Goal: Information Seeking & Learning: Learn about a topic

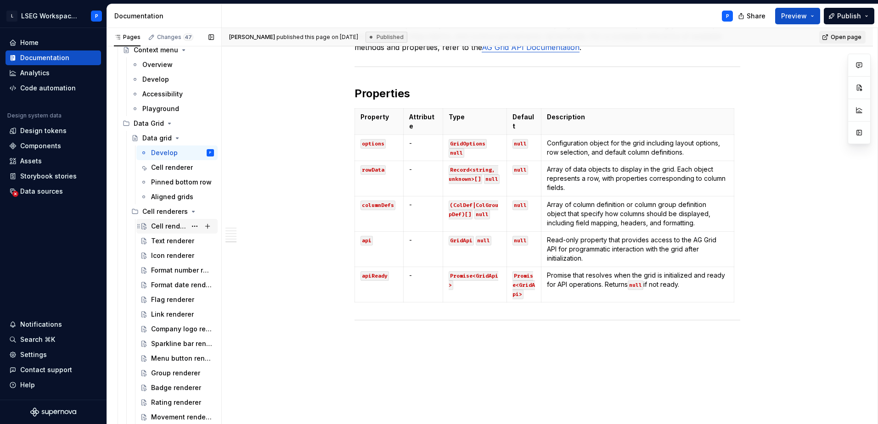
scroll to position [1561, 0]
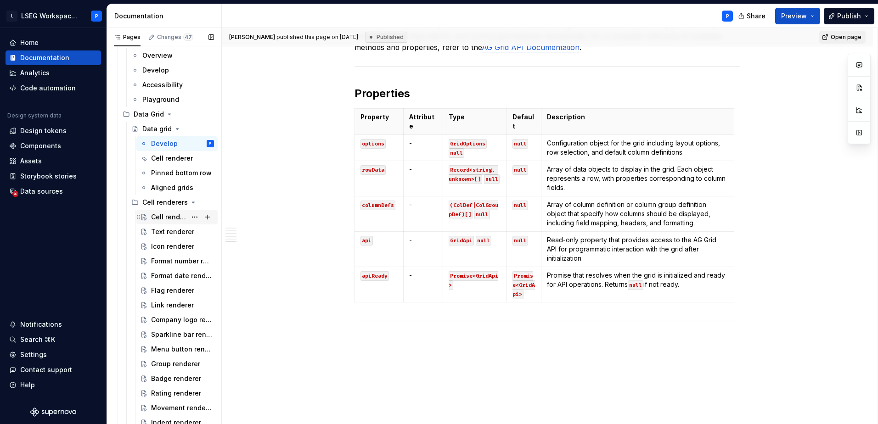
click at [158, 216] on div "Cell renderer - overview" at bounding box center [168, 217] width 35 height 9
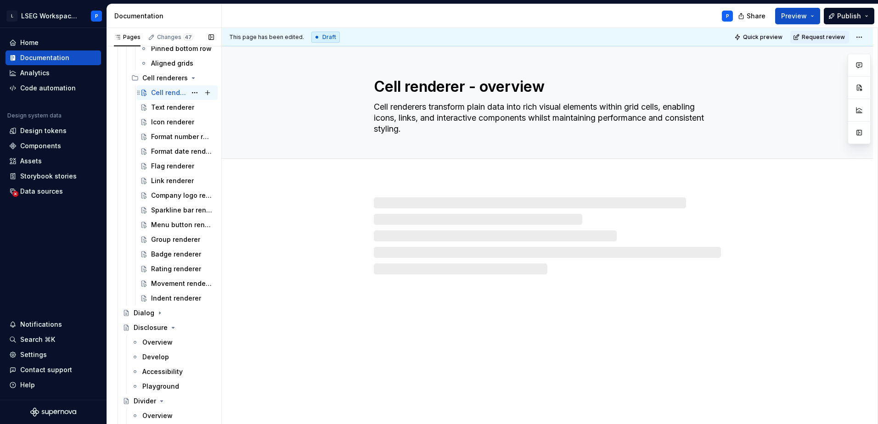
scroll to position [1698, 0]
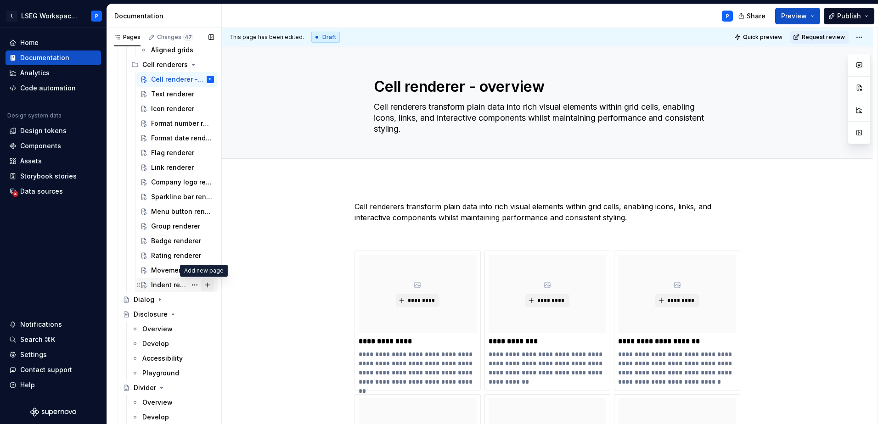
click at [204, 287] on button "Page tree" at bounding box center [207, 285] width 13 height 13
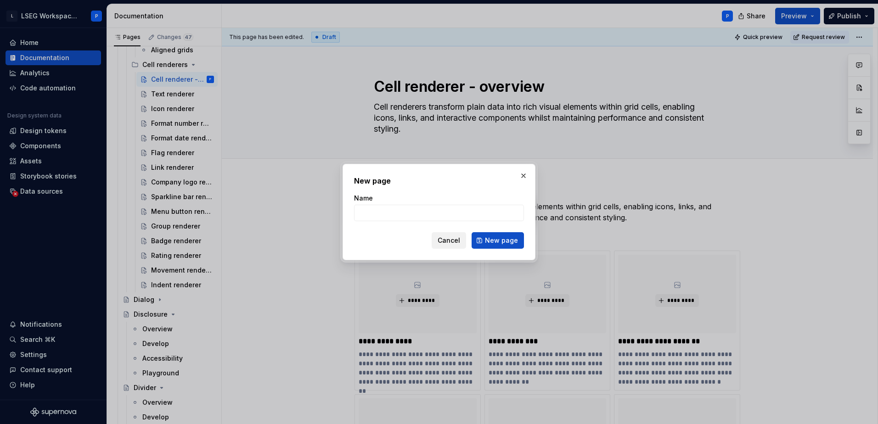
click at [450, 239] on span "Cancel" at bounding box center [448, 240] width 22 height 9
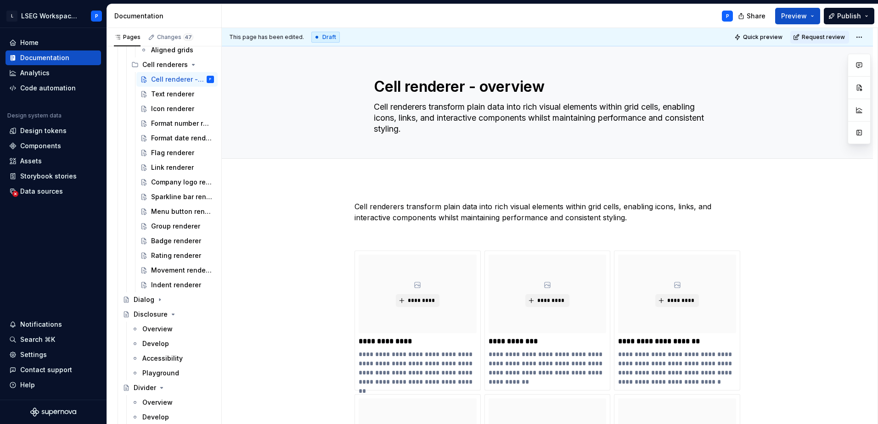
drag, startPoint x: 162, startPoint y: 286, endPoint x: 247, endPoint y: 263, distance: 88.1
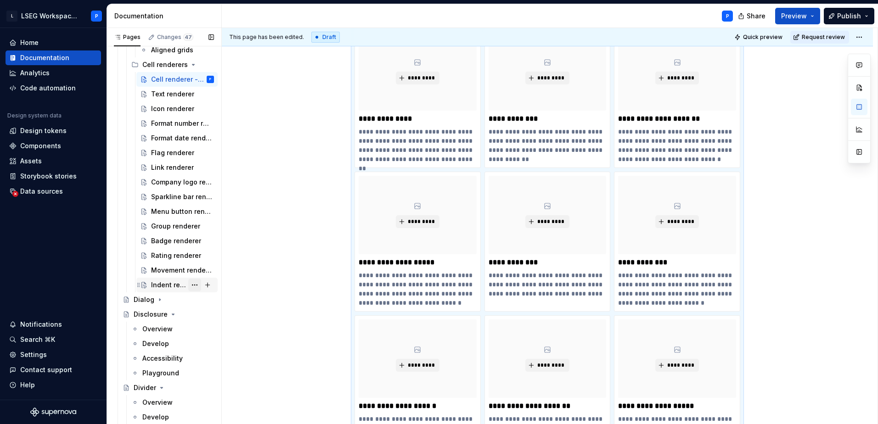
click at [188, 286] on button "Page tree" at bounding box center [194, 285] width 13 height 13
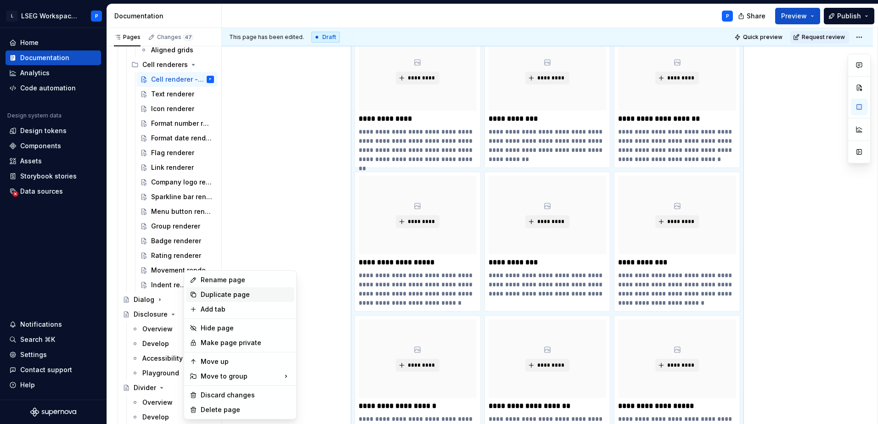
click at [237, 293] on div "Duplicate page" at bounding box center [246, 294] width 90 height 9
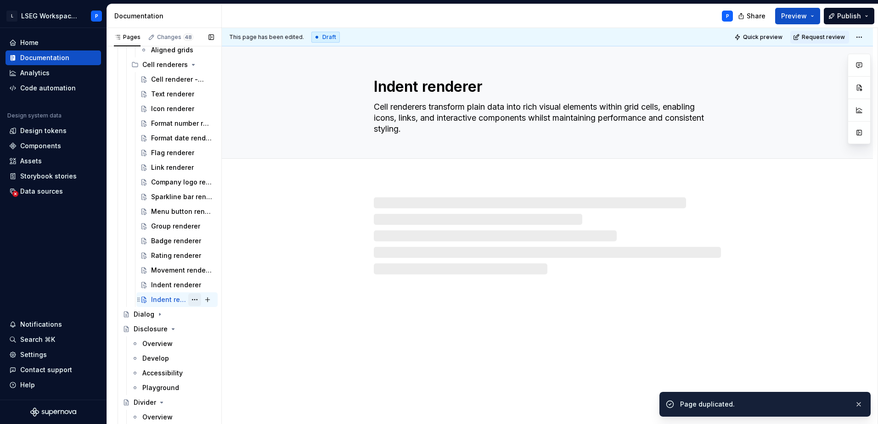
click at [188, 299] on button "Page tree" at bounding box center [194, 299] width 13 height 13
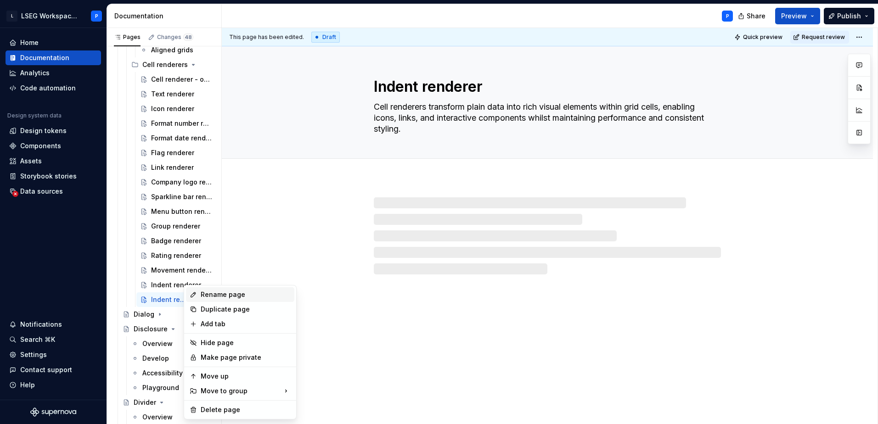
click at [217, 297] on div "Rename page" at bounding box center [246, 294] width 90 height 9
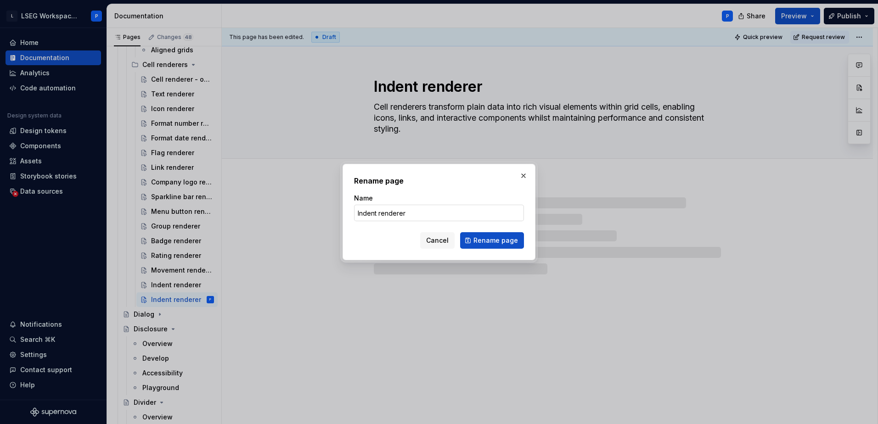
click at [374, 217] on input "Indent renderer" at bounding box center [439, 213] width 170 height 17
drag, startPoint x: 376, startPoint y: 215, endPoint x: 271, endPoint y: 210, distance: 105.2
click at [271, 210] on div "Rename page Name Indent renderer Cancel Rename page" at bounding box center [439, 212] width 878 height 424
type textarea "*"
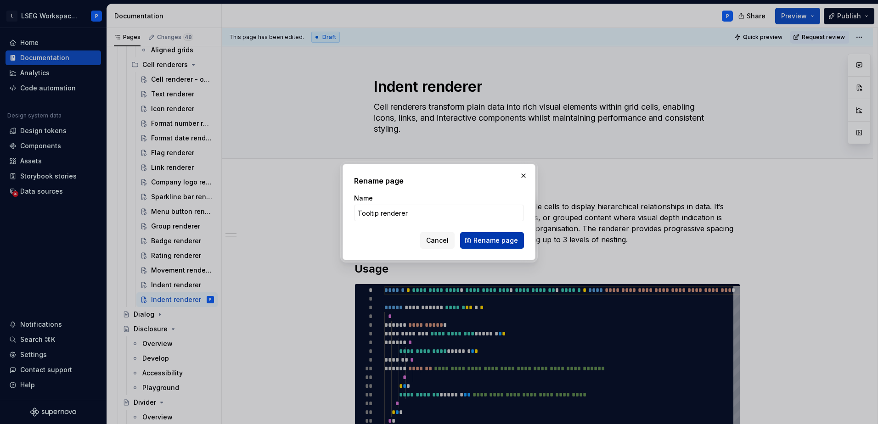
type input "Tooltip renderer"
click at [501, 245] on span "Rename page" at bounding box center [495, 240] width 45 height 9
type textarea "*"
type textarea "Tooltip renderer"
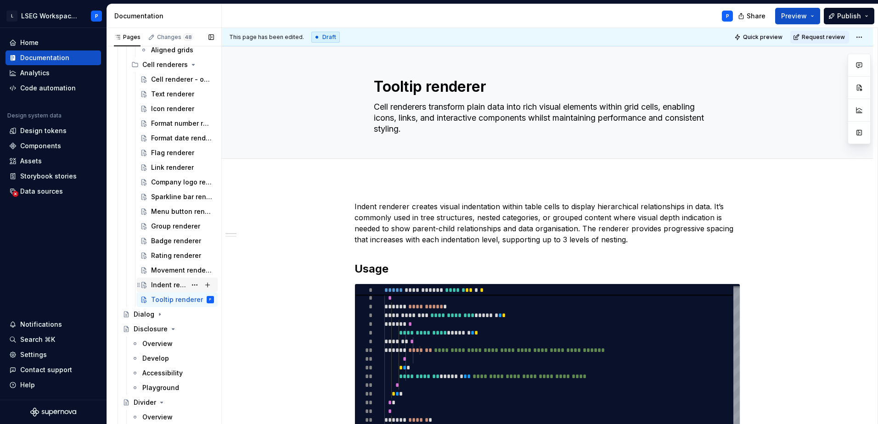
click at [162, 288] on div "Indent renderer" at bounding box center [168, 284] width 35 height 9
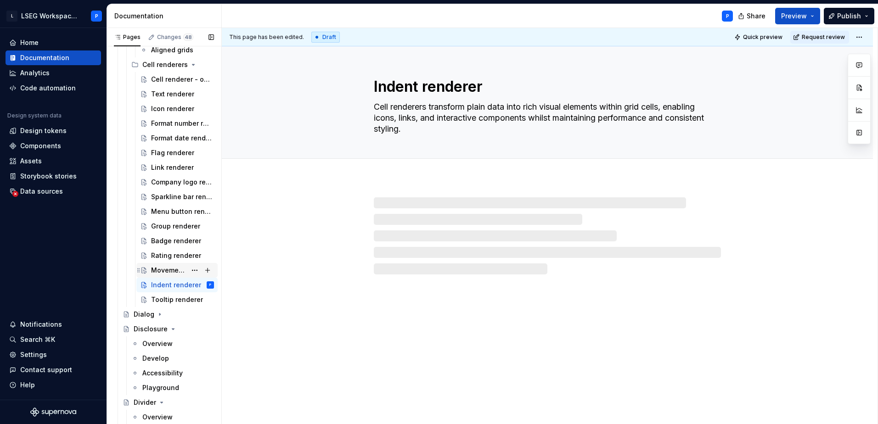
click at [159, 275] on div "Movement renderer" at bounding box center [182, 270] width 63 height 13
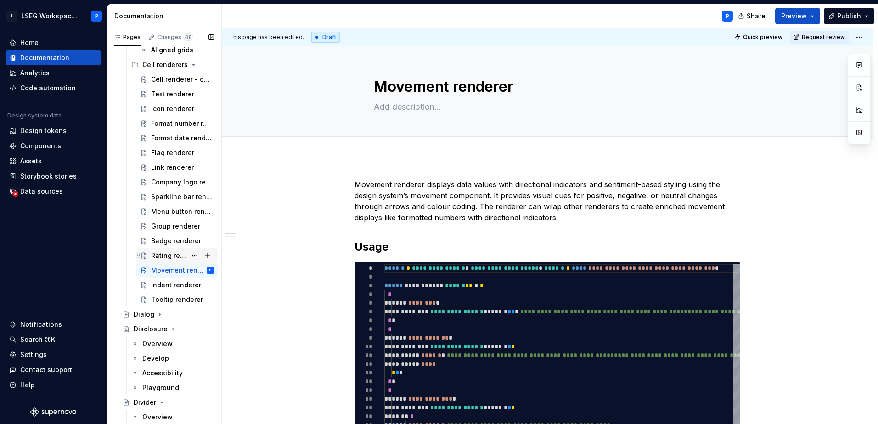
click at [163, 255] on div "Rating renderer" at bounding box center [168, 255] width 35 height 9
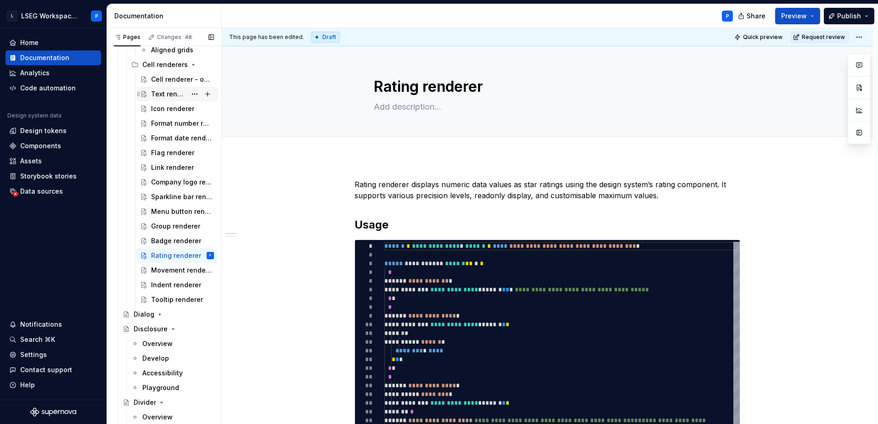
click at [162, 95] on div "Text renderer" at bounding box center [168, 94] width 35 height 9
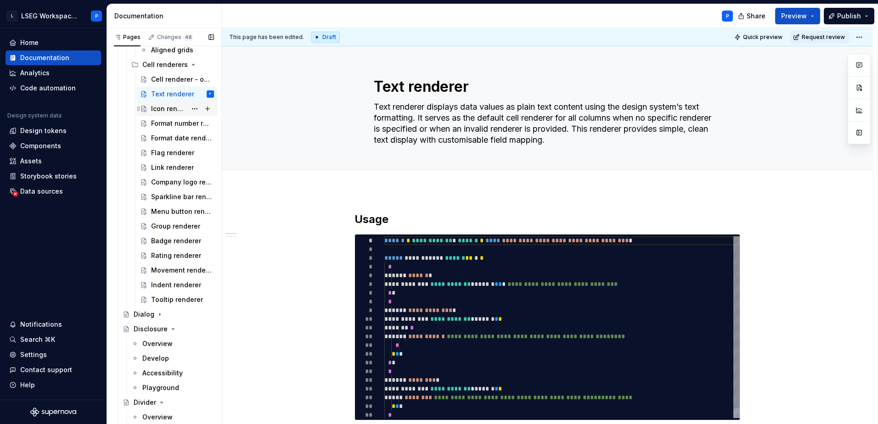
click at [160, 111] on div "Icon renderer" at bounding box center [168, 108] width 35 height 9
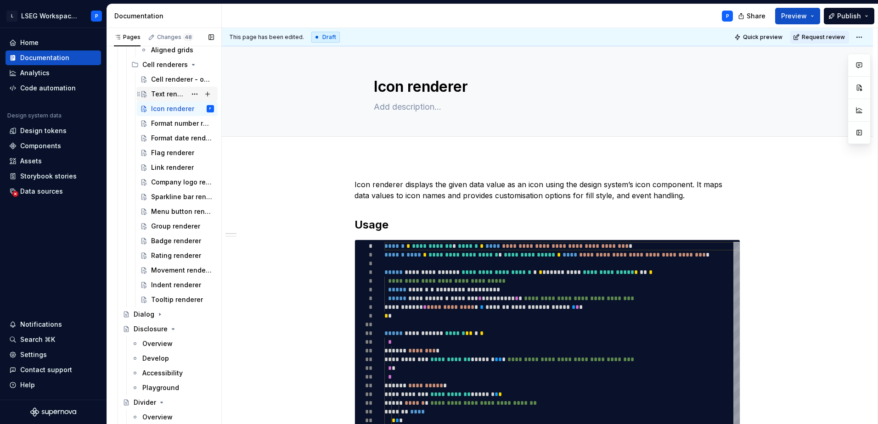
click at [164, 90] on div "Text renderer" at bounding box center [168, 94] width 35 height 9
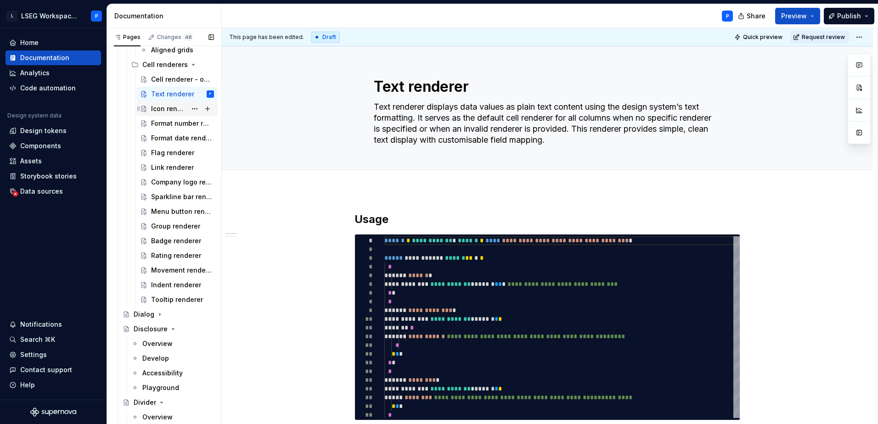
click at [161, 112] on div "Icon renderer" at bounding box center [168, 108] width 35 height 9
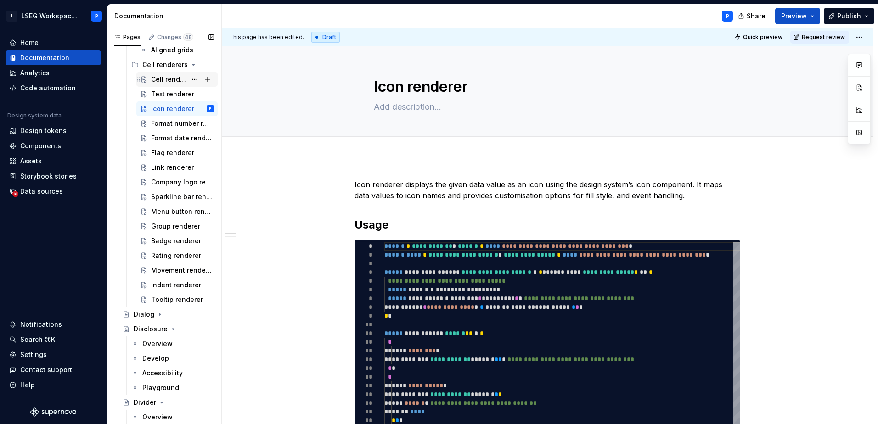
click at [168, 77] on div "Cell renderer - overview" at bounding box center [168, 79] width 35 height 9
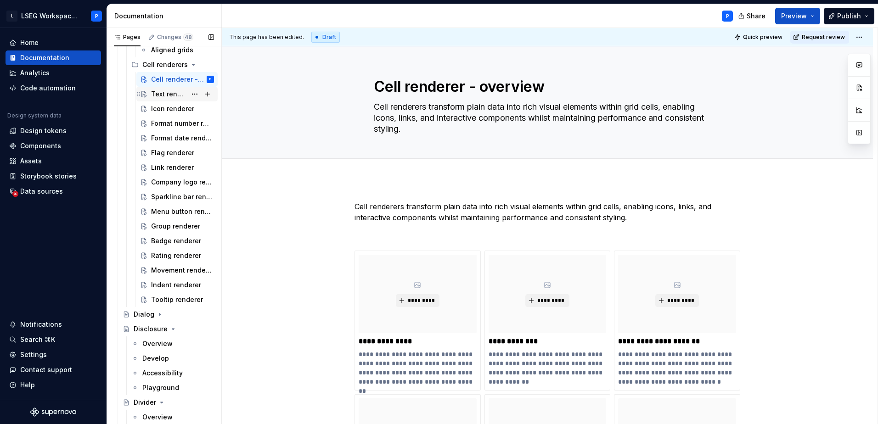
click at [157, 95] on div "Text renderer" at bounding box center [168, 94] width 35 height 9
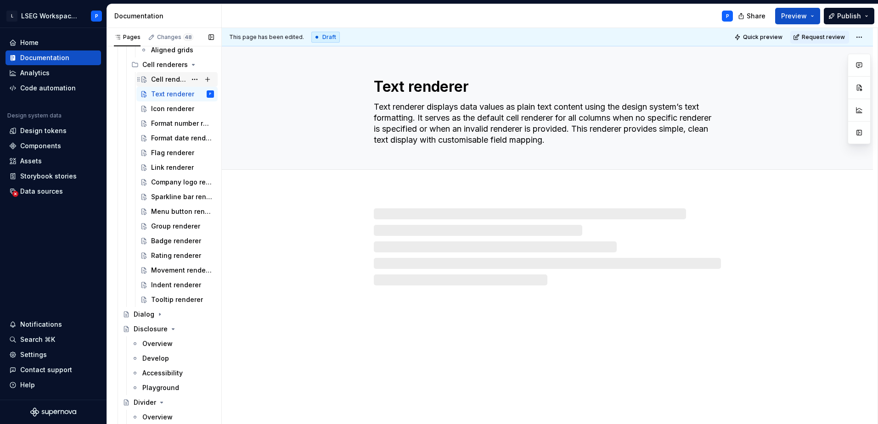
click at [165, 79] on div "Cell renderer - overview" at bounding box center [168, 79] width 35 height 9
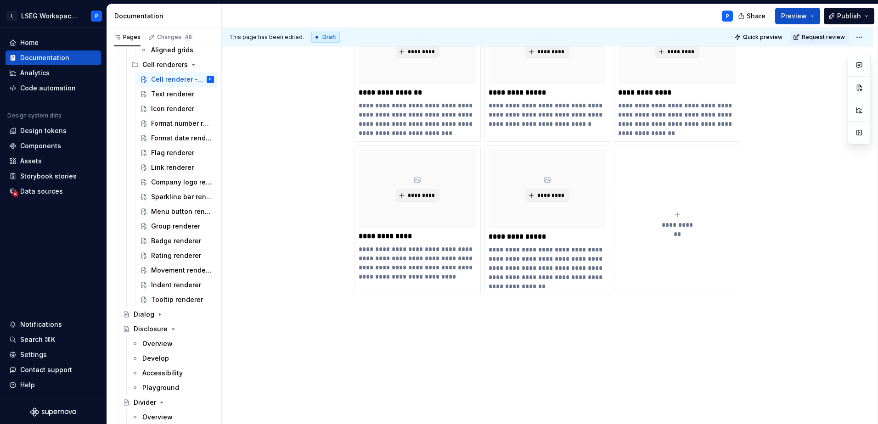
scroll to position [698, 0]
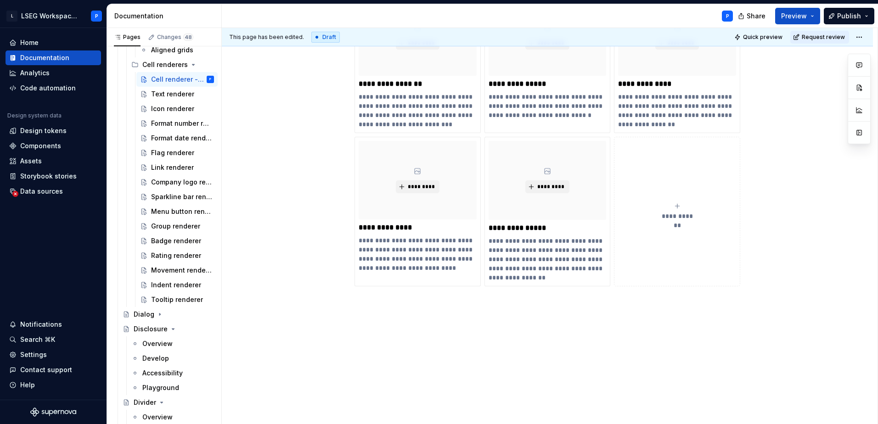
click at [676, 213] on span "**********" at bounding box center [677, 216] width 40 height 9
type textarea "*"
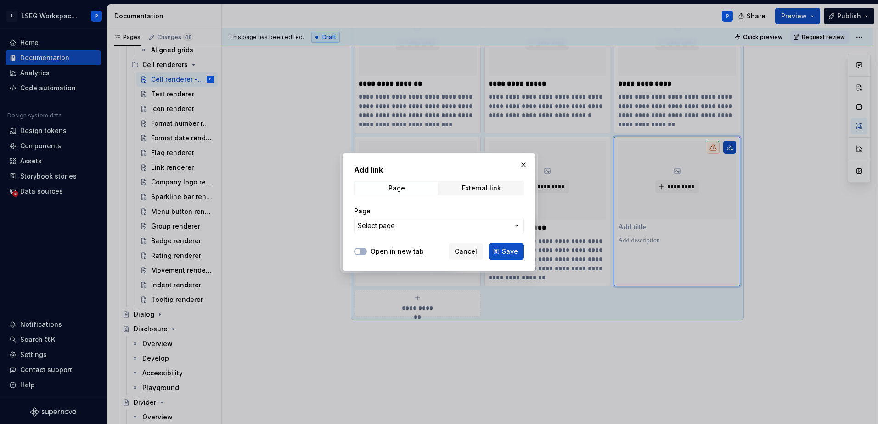
click at [511, 227] on button "Select page" at bounding box center [439, 226] width 170 height 17
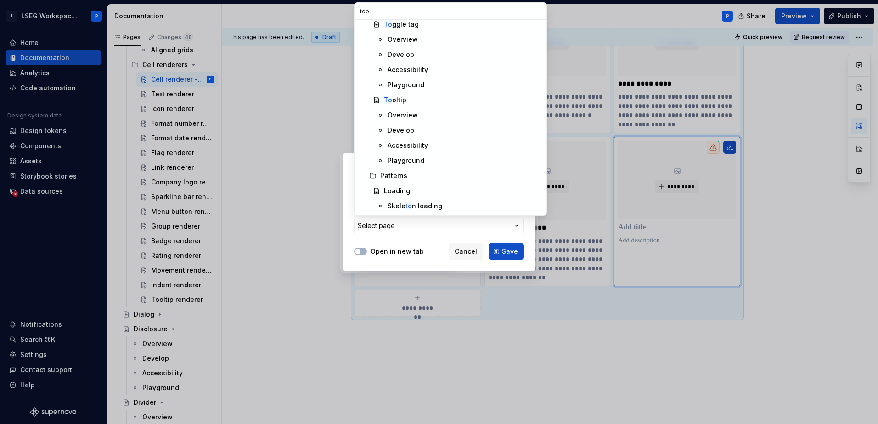
scroll to position [0, 0]
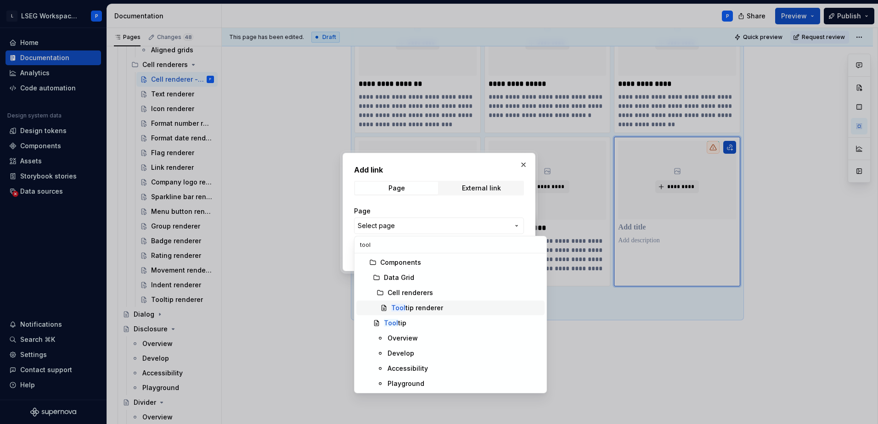
type input "tool"
click at [423, 307] on div "Tool tip renderer" at bounding box center [417, 307] width 52 height 9
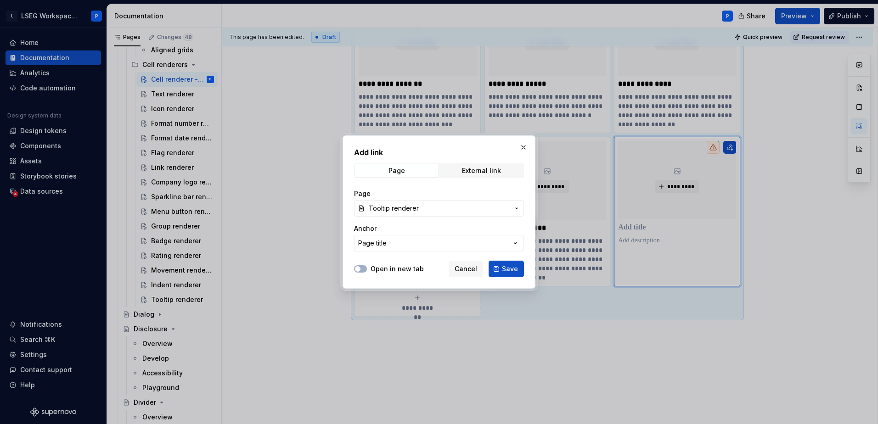
click at [508, 268] on span "Save" at bounding box center [510, 268] width 16 height 9
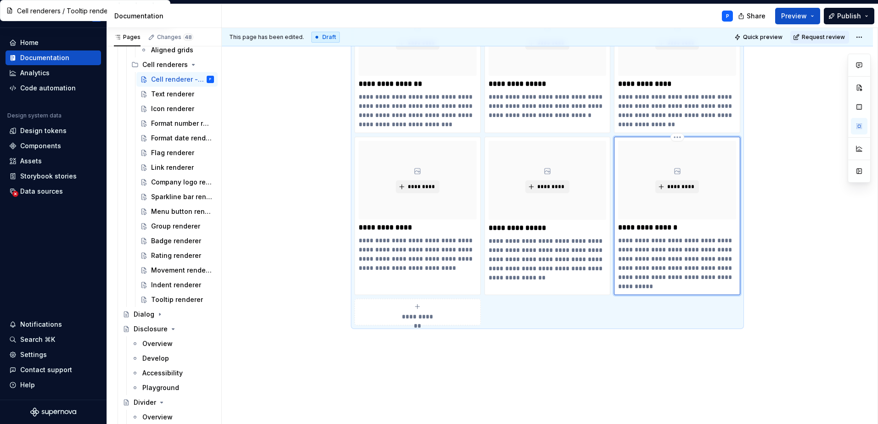
click at [635, 243] on p "**********" at bounding box center [677, 263] width 118 height 55
click at [450, 105] on p "**********" at bounding box center [417, 110] width 118 height 37
type textarea "*"
type input "Cell renderers / Movement renderer"
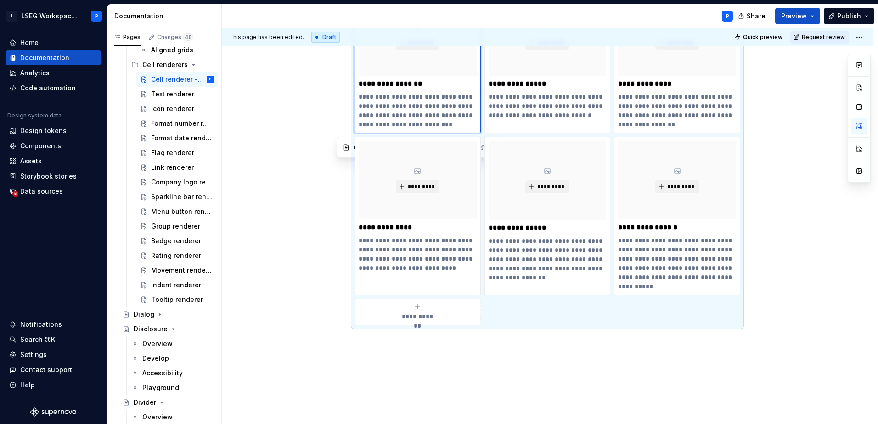
click at [453, 106] on p "**********" at bounding box center [417, 110] width 118 height 37
type textarea "*"
click at [687, 105] on p "**********" at bounding box center [677, 110] width 118 height 37
type textarea "*"
type input "Cell renderers / Group renderer"
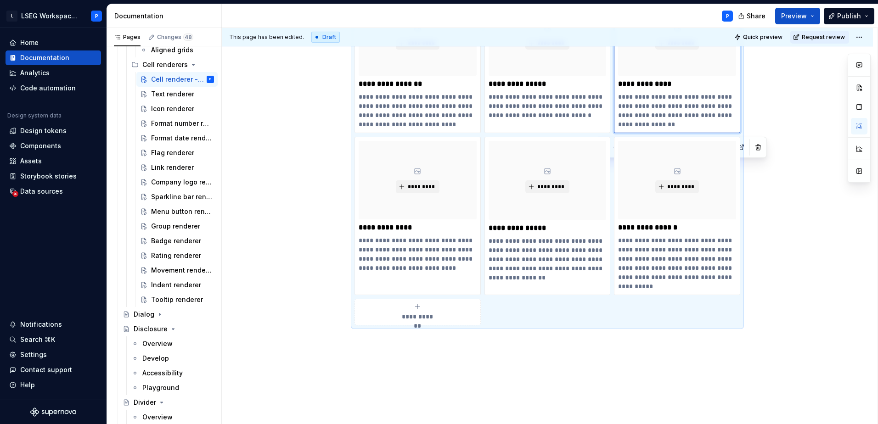
type textarea "*"
click at [715, 104] on p "**********" at bounding box center [677, 110] width 118 height 37
click at [717, 106] on p "**********" at bounding box center [677, 110] width 118 height 37
click at [514, 106] on p "**********" at bounding box center [547, 106] width 118 height 28
type textarea "*"
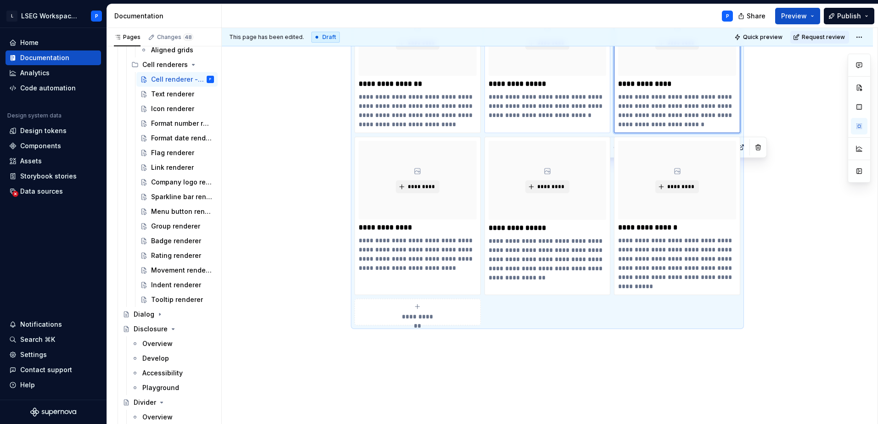
type input "Cell renderers / Indent renderer"
type textarea "*"
click at [619, 239] on p "**********" at bounding box center [677, 263] width 118 height 55
type textarea "*"
type input "Cell renderers / Tooltip renderer"
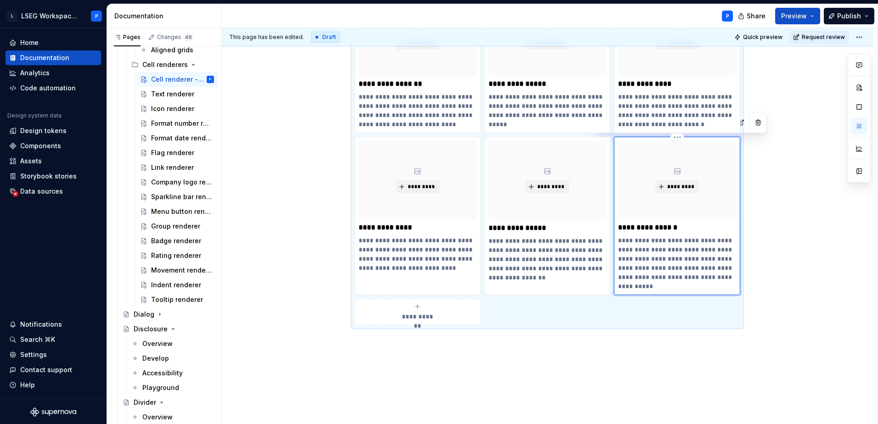
click at [681, 288] on p "**********" at bounding box center [677, 263] width 118 height 55
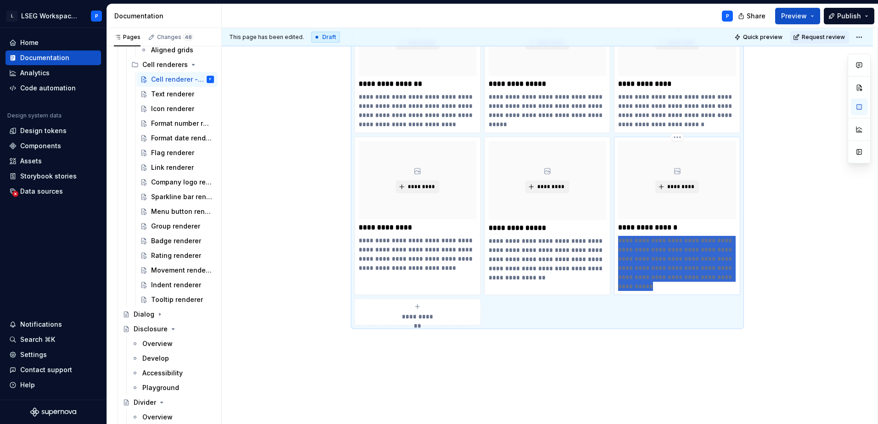
paste div
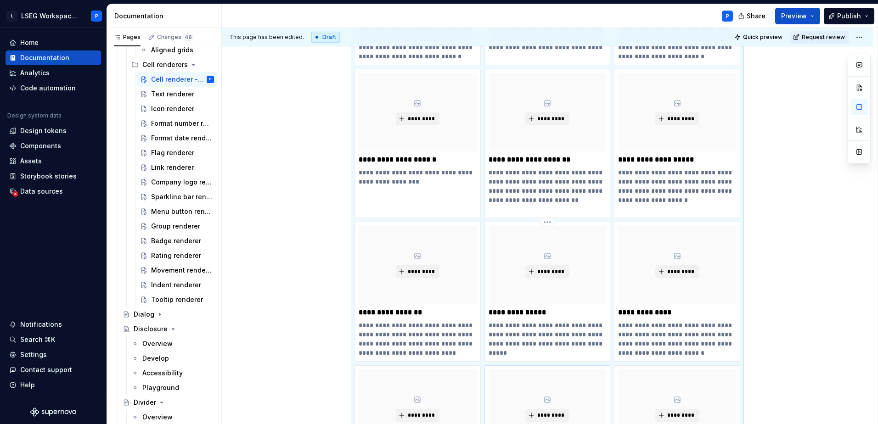
scroll to position [468, 0]
click at [575, 203] on p "**********" at bounding box center [547, 187] width 118 height 37
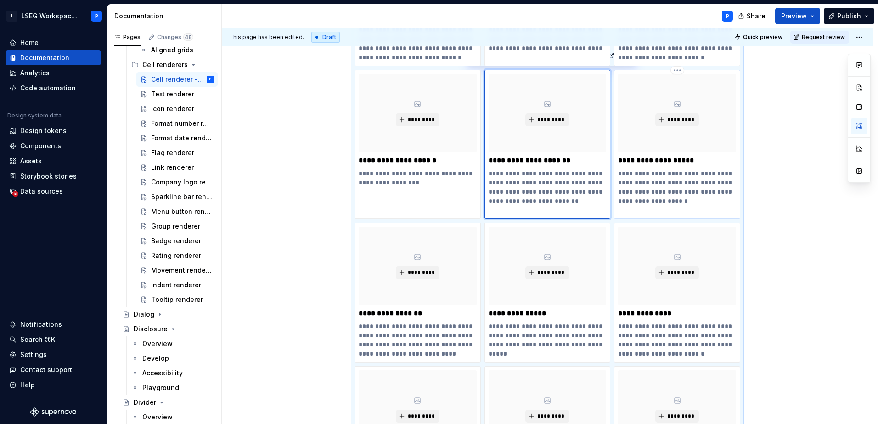
type textarea "*"
click at [658, 209] on p "**********" at bounding box center [677, 192] width 118 height 46
type textarea "*"
type input "Cell renderers / Menu button renderer"
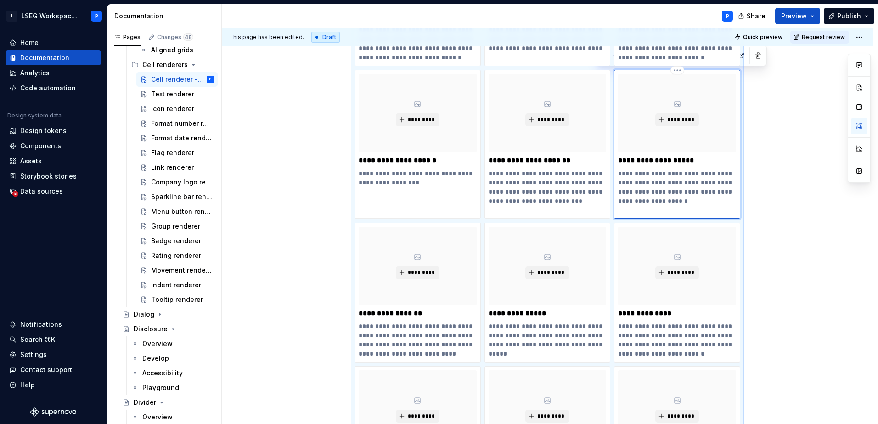
type textarea "*"
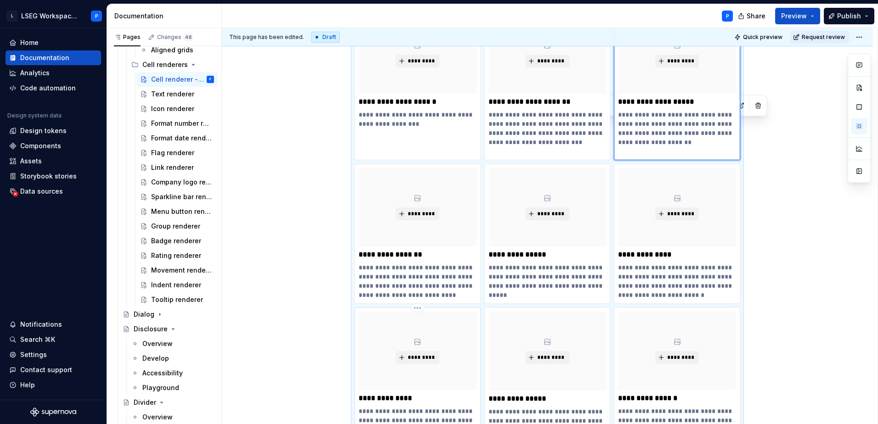
scroll to position [606, 0]
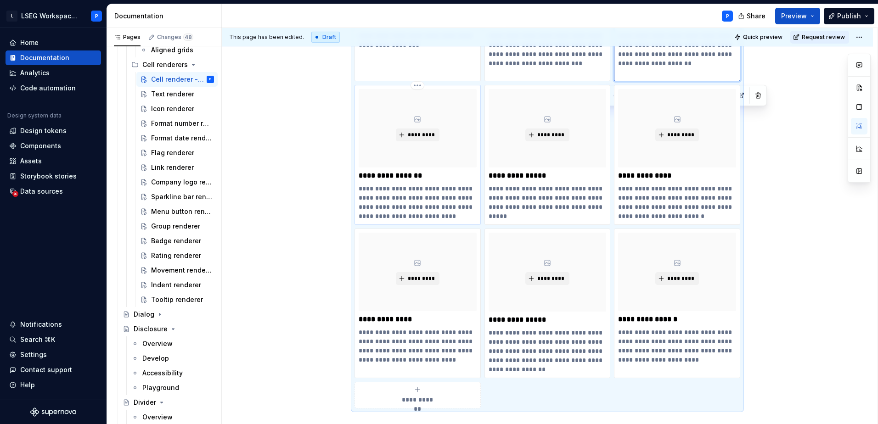
click at [435, 213] on p "**********" at bounding box center [417, 202] width 118 height 37
type textarea "*"
type input "Cell renderers / Movement renderer"
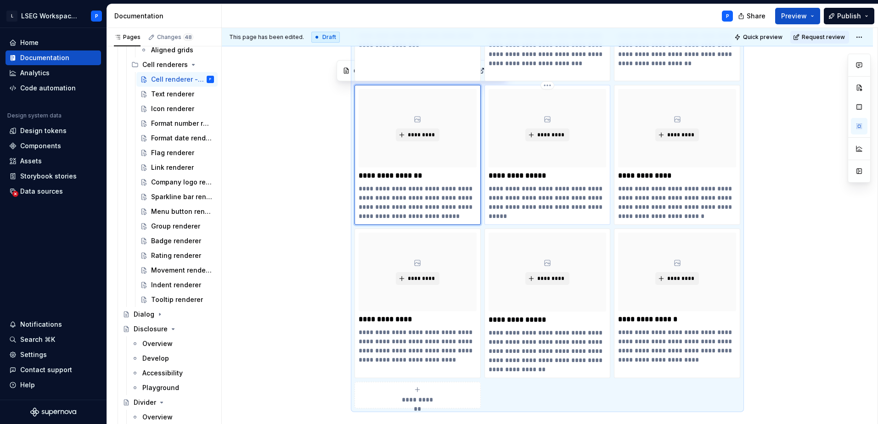
click at [584, 208] on p "**********" at bounding box center [547, 198] width 118 height 28
type textarea "*"
type input "Cell renderers / Indent renderer"
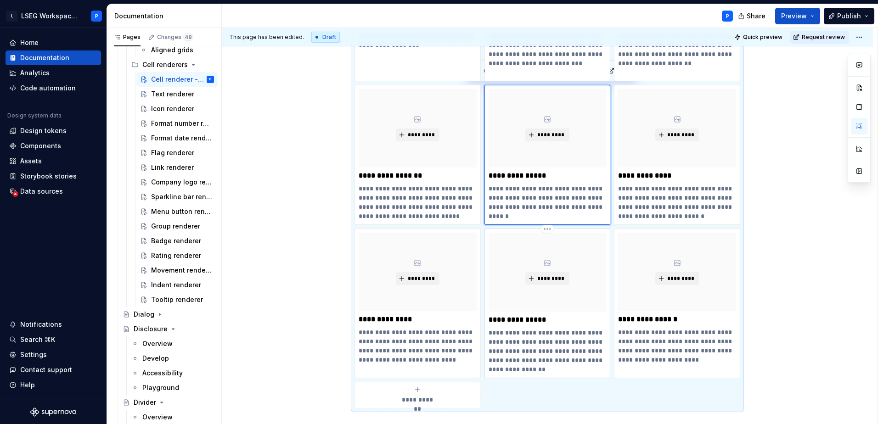
click at [542, 367] on p "**********" at bounding box center [547, 351] width 118 height 46
type textarea "*"
type input "Cell renderers / Rating renderer"
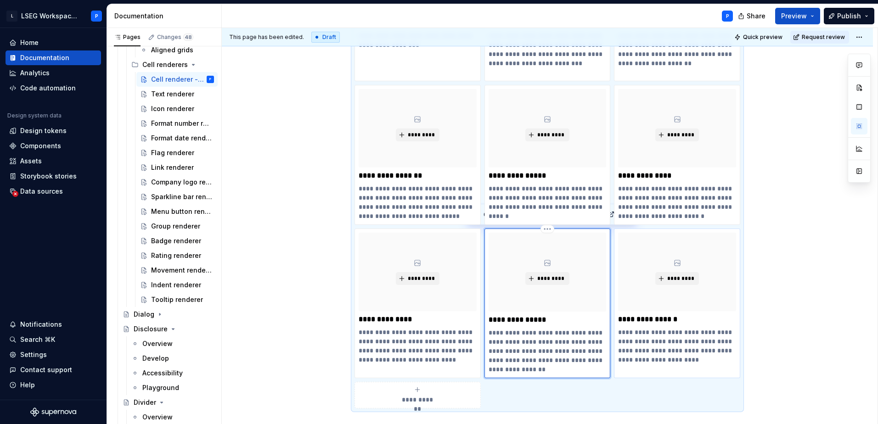
type textarea "*"
click at [687, 366] on div "**********" at bounding box center [677, 303] width 126 height 149
type textarea "*"
type input "Cell renderers / Tooltip renderer"
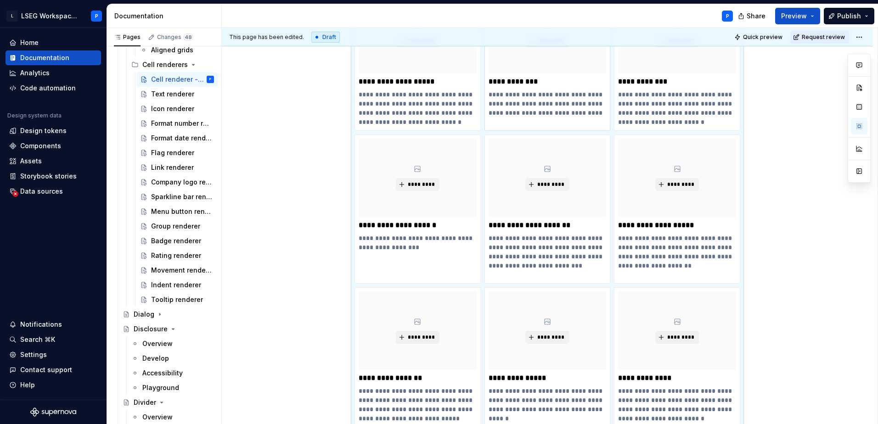
scroll to position [330, 0]
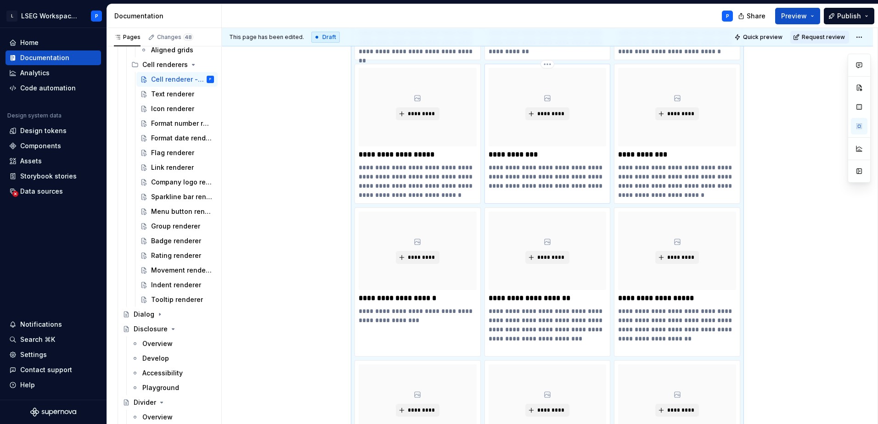
click at [552, 175] on p "**********" at bounding box center [547, 177] width 118 height 28
type textarea "*"
type input "Cell renderers / Flag renderer"
type textarea "*"
click at [705, 196] on p "**********" at bounding box center [677, 181] width 118 height 37
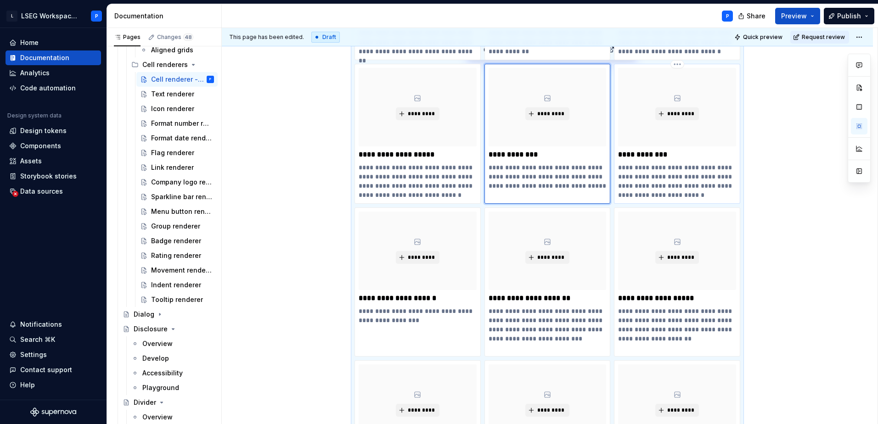
type textarea "*"
type input "Cell renderers / Link renderer"
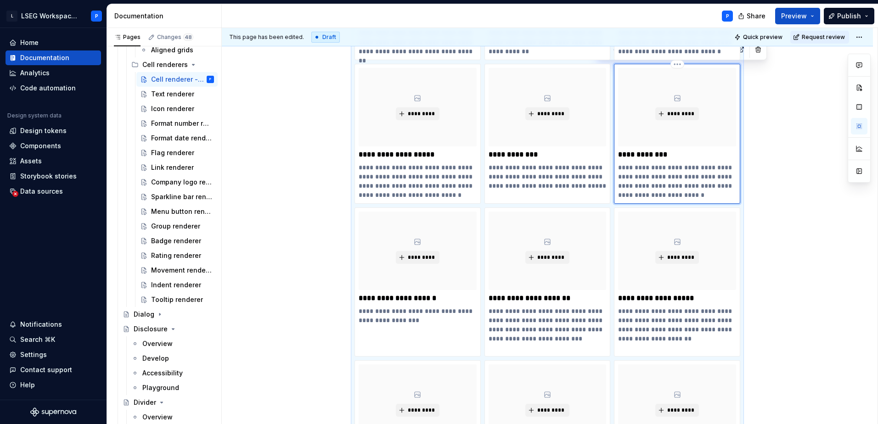
type textarea "*"
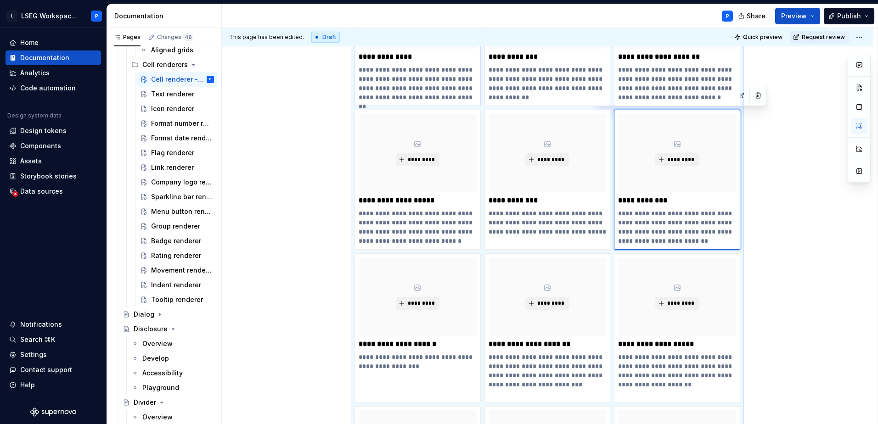
click at [385, 89] on p "**********" at bounding box center [417, 83] width 118 height 37
type textarea "*"
type input "Cell renderers / Text renderer"
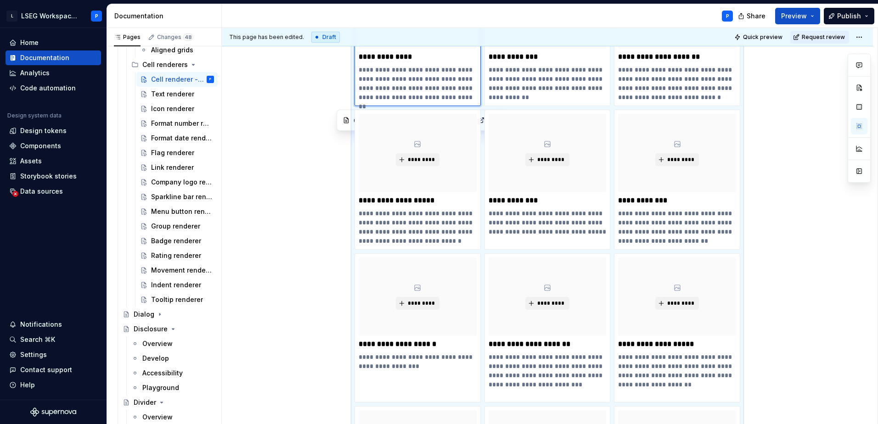
type textarea "*"
click at [554, 87] on p "**********" at bounding box center [547, 83] width 118 height 37
type textarea "*"
type input "Cell renderers / Icon renderer"
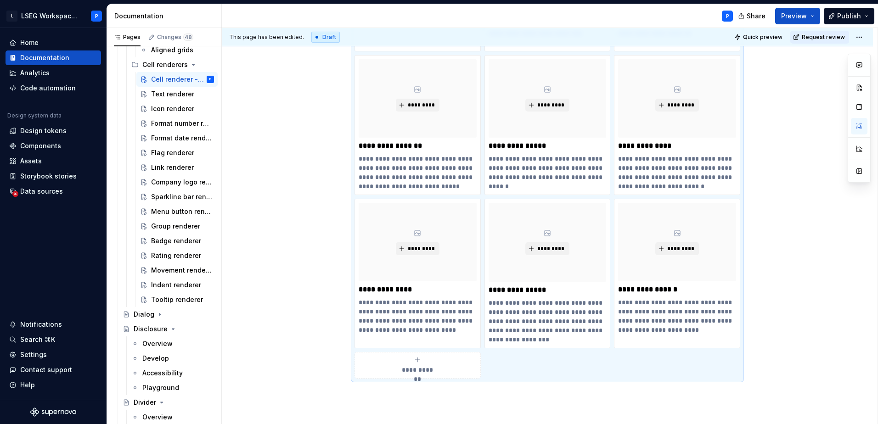
scroll to position [728, 0]
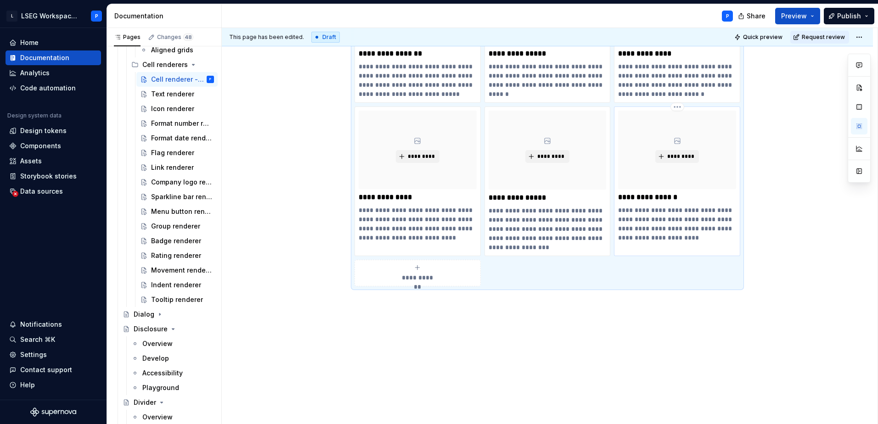
click at [691, 237] on p "**********" at bounding box center [677, 224] width 118 height 37
type textarea "*"
type input "Cell renderers / Tooltip renderer"
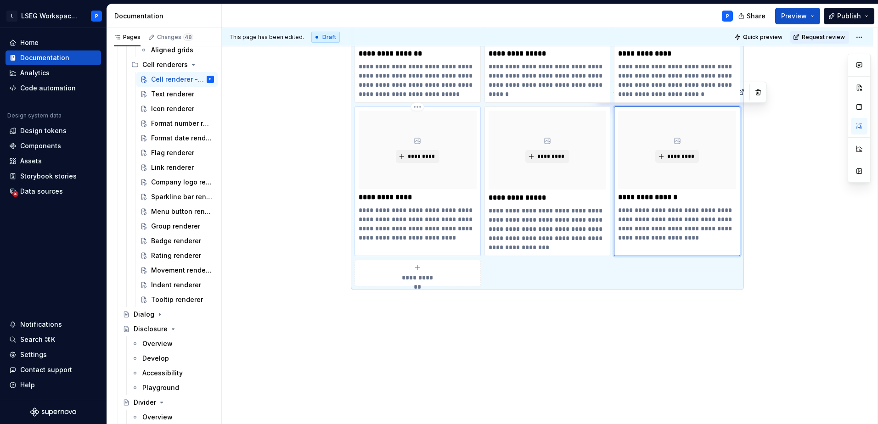
click at [386, 230] on p "**********" at bounding box center [417, 224] width 118 height 37
type textarea "*"
type input "Cell renderers / Badge renderer"
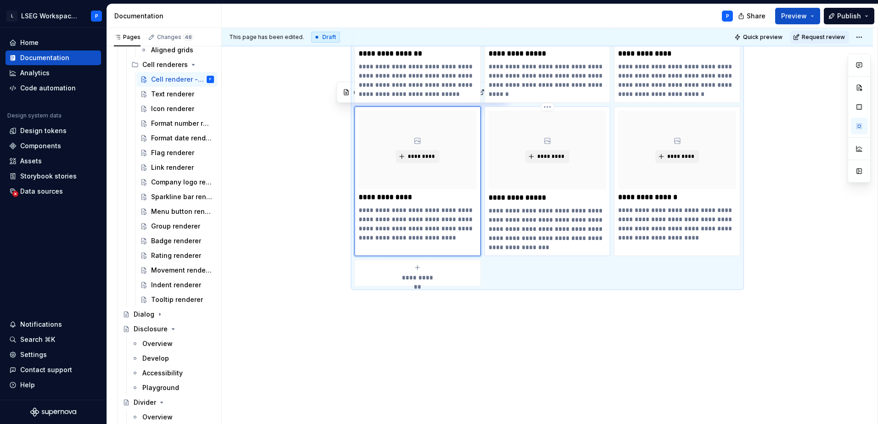
click at [517, 237] on p "**********" at bounding box center [547, 229] width 118 height 46
type textarea "*"
type input "Cell renderers / Rating renderer"
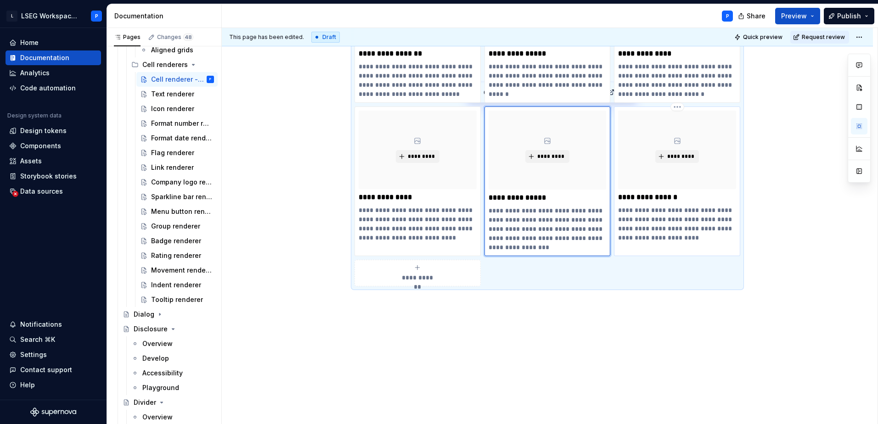
click at [688, 238] on p "**********" at bounding box center [677, 224] width 118 height 37
type textarea "*"
type input "Cell renderers / Tooltip renderer"
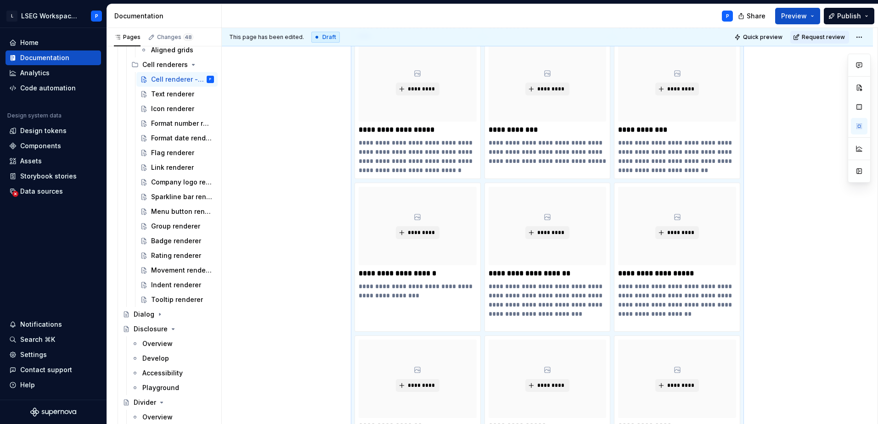
scroll to position [361, 0]
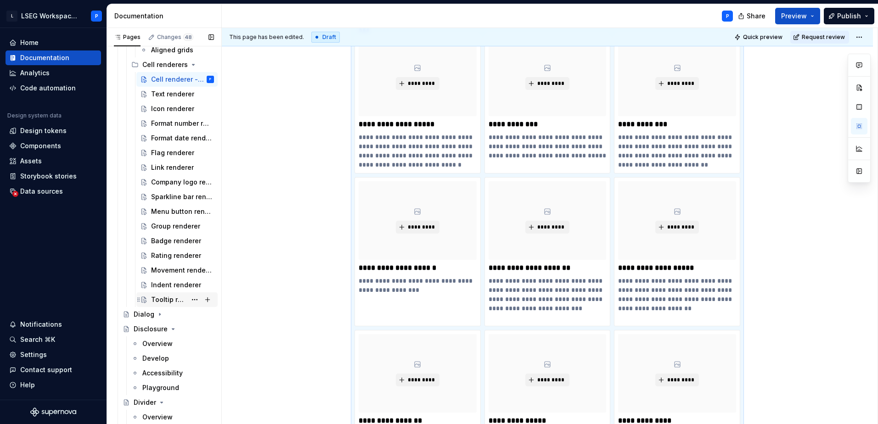
click at [157, 299] on div "Tooltip renderer" at bounding box center [168, 299] width 35 height 9
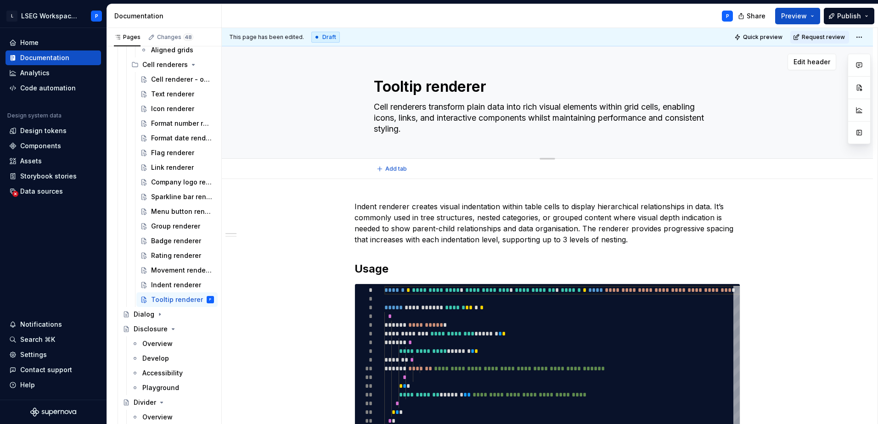
click at [398, 123] on textarea "Cell renderers transform plain data into rich visual elements within grid cells…" at bounding box center [545, 118] width 347 height 37
drag, startPoint x: 416, startPoint y: 129, endPoint x: 367, endPoint y: 103, distance: 55.2
click at [367, 103] on div "Tooltip renderer Cell renderers transform plain data into rich visual elements …" at bounding box center [546, 102] width 577 height 112
type textarea "*"
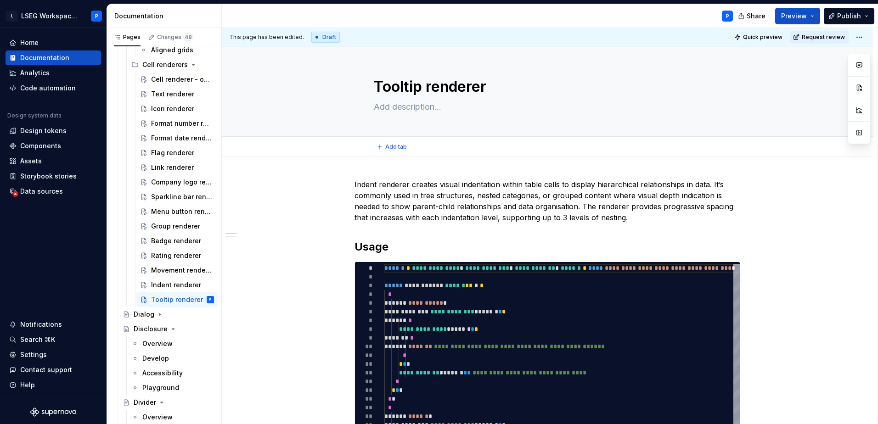
type textarea "*"
click at [354, 185] on p "Indent renderer creates visual indentation within table cells to display hierar…" at bounding box center [547, 201] width 386 height 44
click at [648, 218] on p "Indent renderer creates visual indentation within table cells to display hierar…" at bounding box center [547, 201] width 386 height 44
click at [167, 289] on div "Indent renderer" at bounding box center [168, 284] width 35 height 9
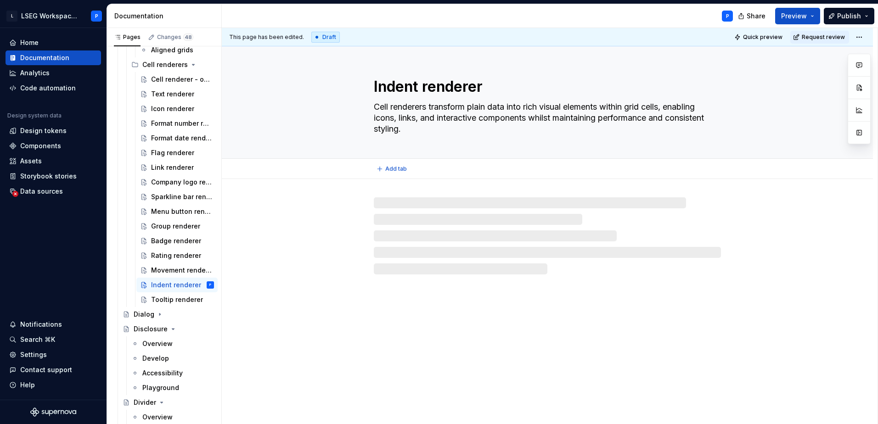
drag, startPoint x: 374, startPoint y: 106, endPoint x: 403, endPoint y: 128, distance: 36.3
click at [403, 128] on textarea "Cell renderers transform plain data into rich visual elements within grid cells…" at bounding box center [545, 118] width 347 height 37
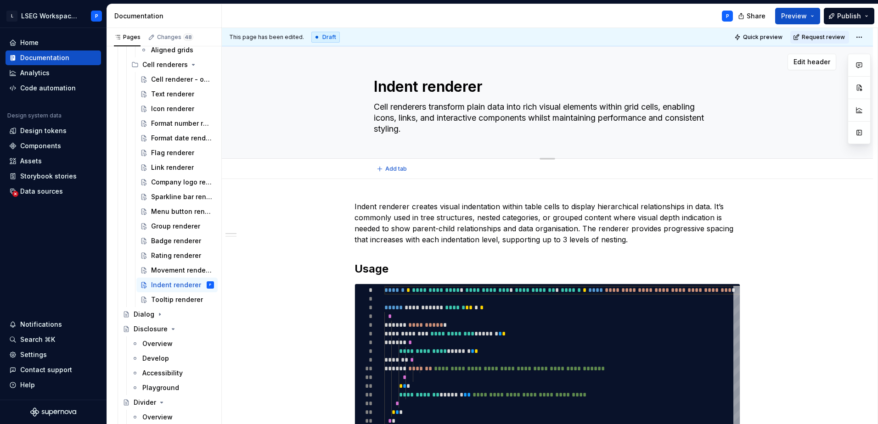
click at [409, 130] on textarea "Cell renderers transform plain data into rich visual elements within grid cells…" at bounding box center [545, 118] width 347 height 37
click at [369, 103] on div "Indent renderer Cell renderers transform plain data into rich visual elements w…" at bounding box center [546, 102] width 577 height 112
type textarea "*"
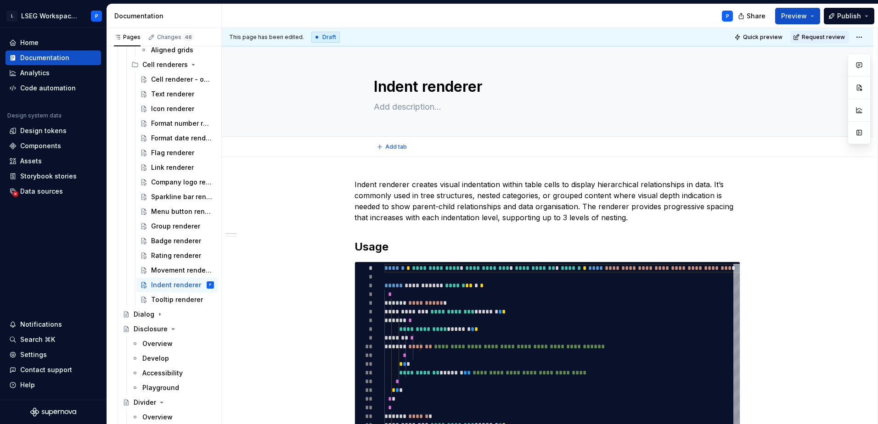
type textarea "*"
click at [356, 184] on p "Indent renderer creates visual indentation within table cells to display hierar…" at bounding box center [547, 201] width 386 height 44
click at [637, 220] on p "Indent renderer creates visual indentation within table cells to display hierar…" at bounding box center [547, 201] width 386 height 44
click at [638, 219] on p "Indent renderer creates visual indentation within table cells to display hierar…" at bounding box center [547, 201] width 386 height 44
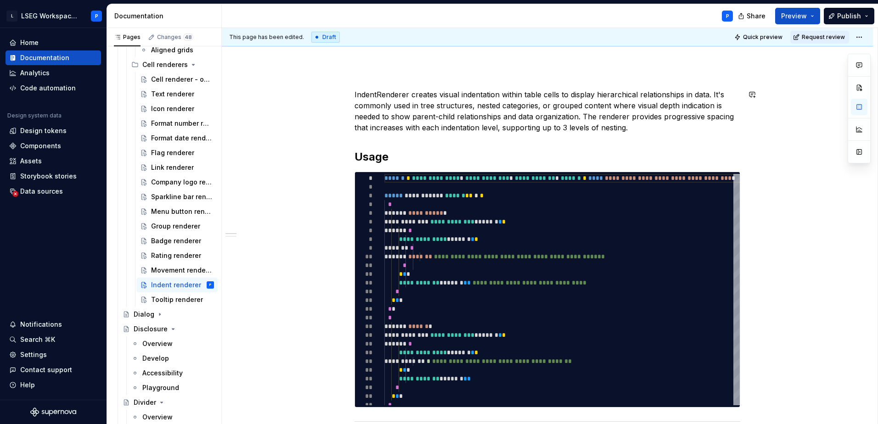
scroll to position [92, 0]
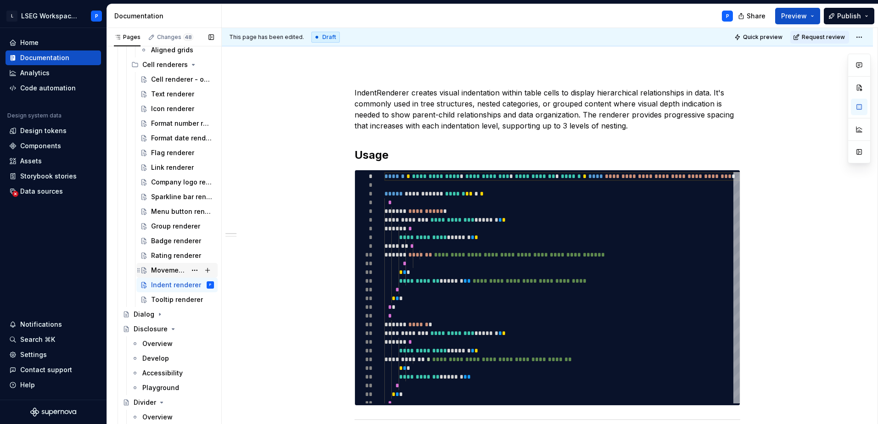
click at [166, 274] on div "Movement renderer" at bounding box center [168, 270] width 35 height 9
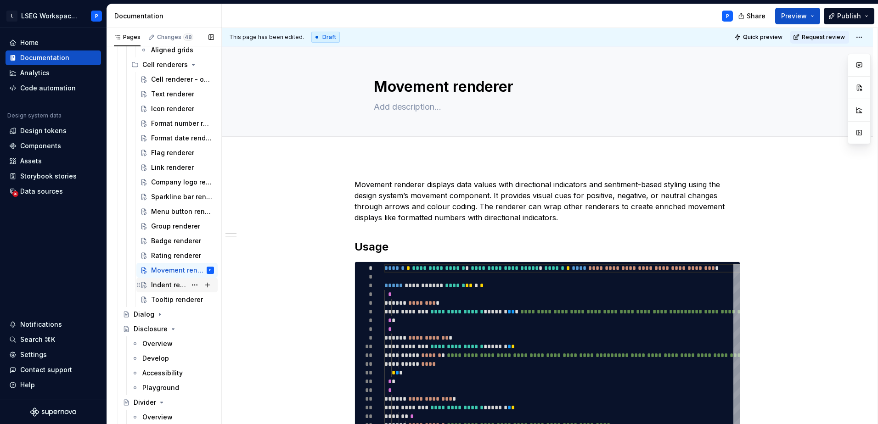
click at [156, 286] on div "Indent renderer" at bounding box center [168, 284] width 35 height 9
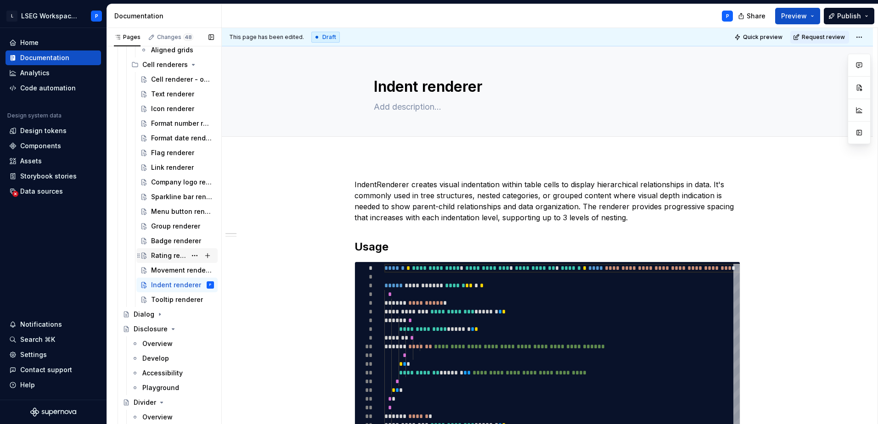
click at [160, 259] on div "Rating renderer" at bounding box center [168, 255] width 35 height 9
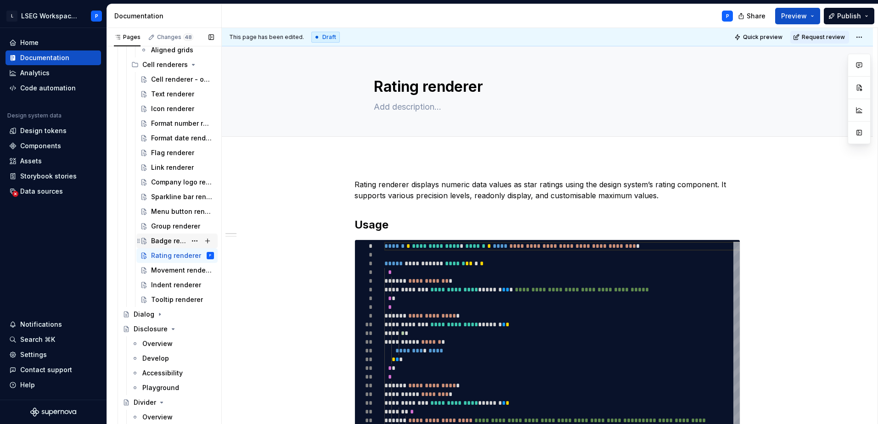
click at [163, 242] on div "Badge renderer" at bounding box center [168, 240] width 35 height 9
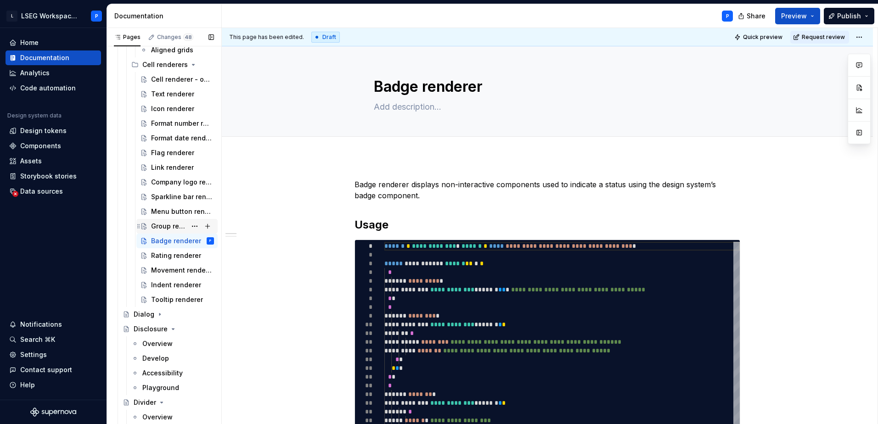
click at [158, 225] on div "Group renderer" at bounding box center [168, 226] width 35 height 9
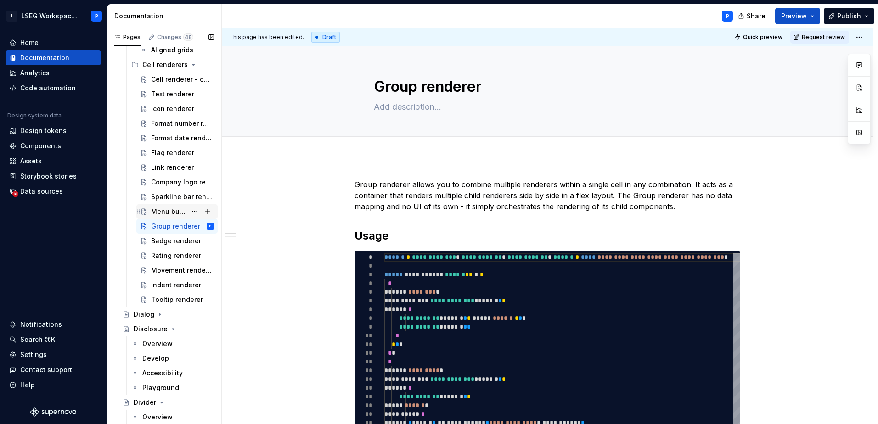
click at [157, 209] on div "Menu button renderer" at bounding box center [168, 211] width 35 height 9
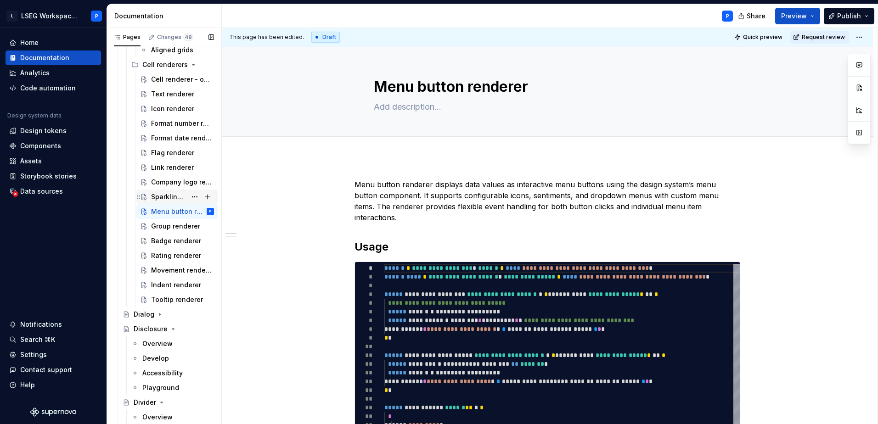
click at [158, 197] on div "Sparkline bar renderer" at bounding box center [168, 196] width 35 height 9
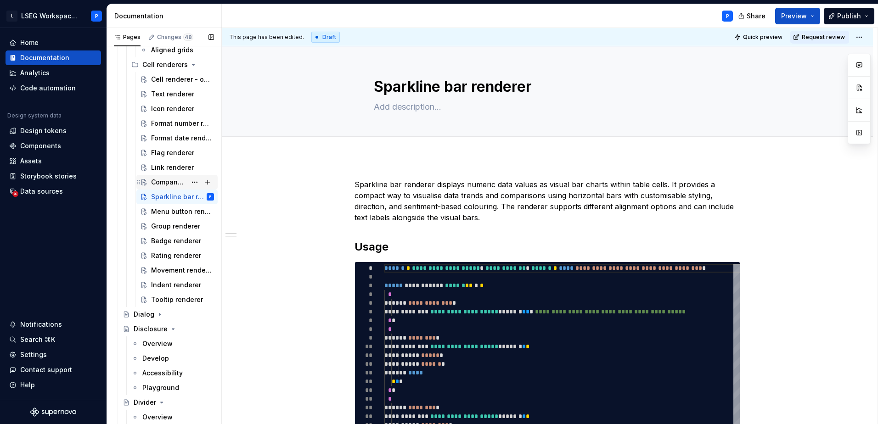
click at [161, 184] on div "Company logo renderer" at bounding box center [168, 182] width 35 height 9
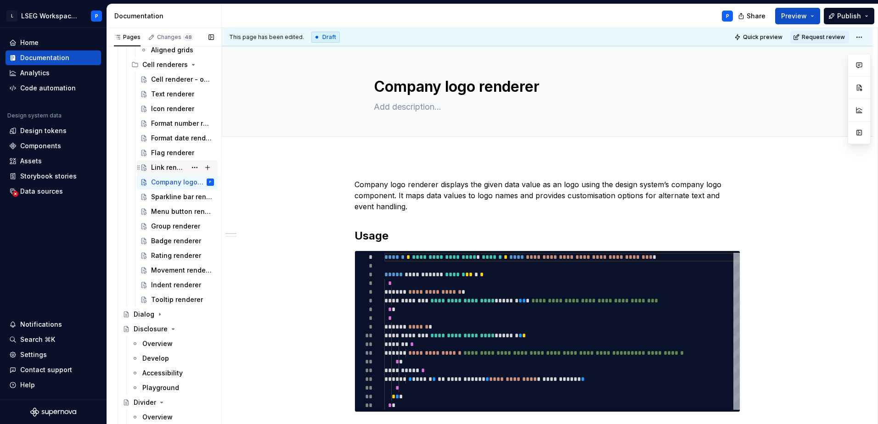
click at [159, 168] on div "Link renderer" at bounding box center [168, 167] width 35 height 9
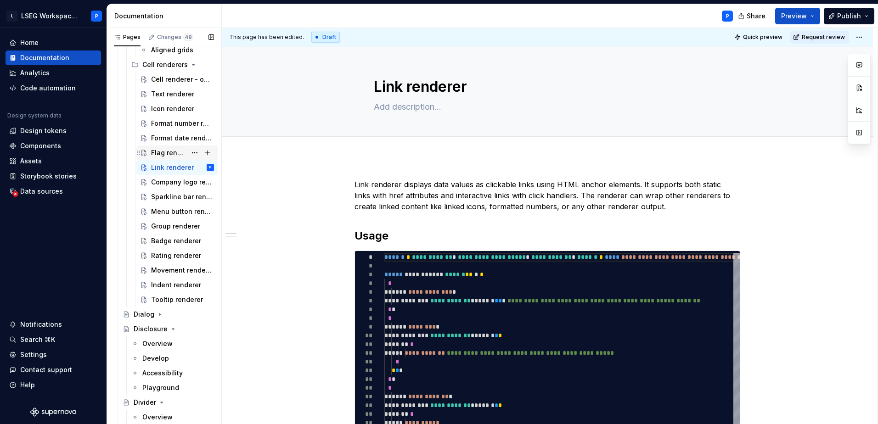
click at [162, 155] on div "Flag renderer" at bounding box center [168, 152] width 35 height 9
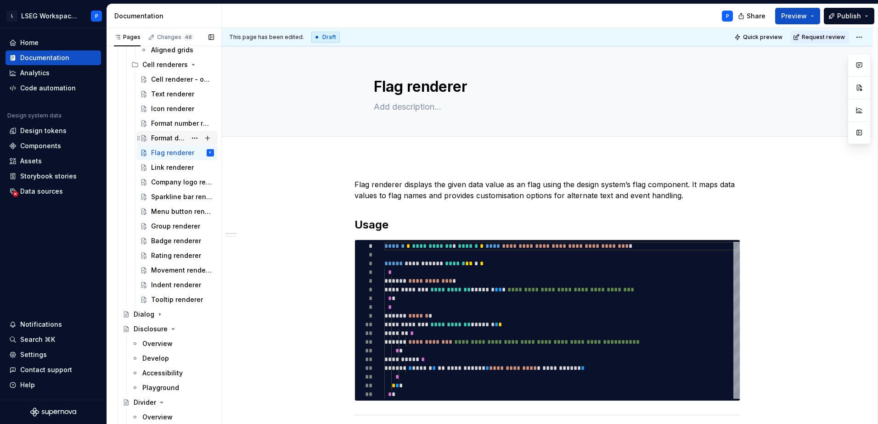
click at [166, 135] on div "Format date renderer" at bounding box center [168, 138] width 35 height 9
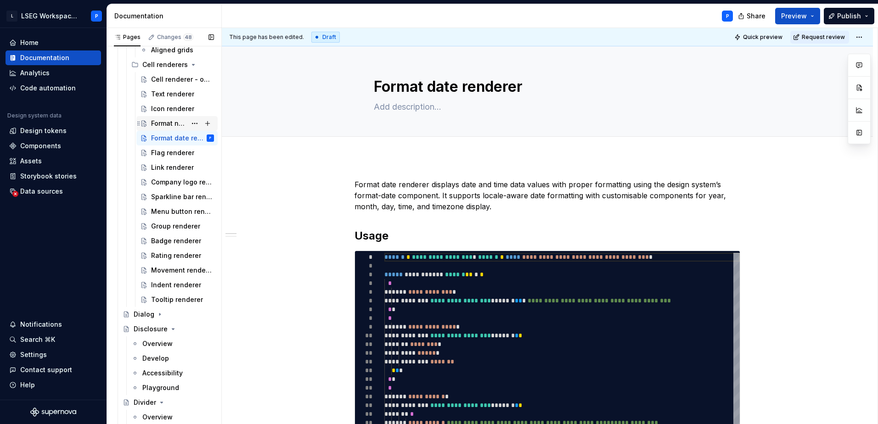
click at [166, 120] on div "Format number renderer" at bounding box center [168, 123] width 35 height 9
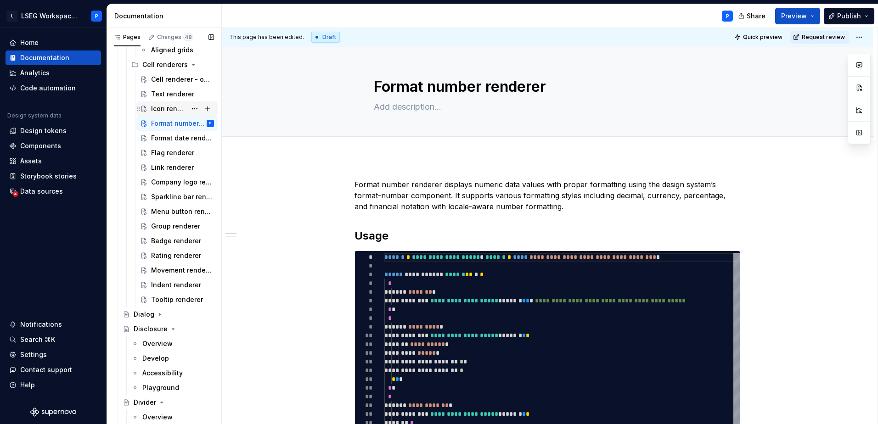
click at [158, 110] on div "Icon renderer" at bounding box center [168, 108] width 35 height 9
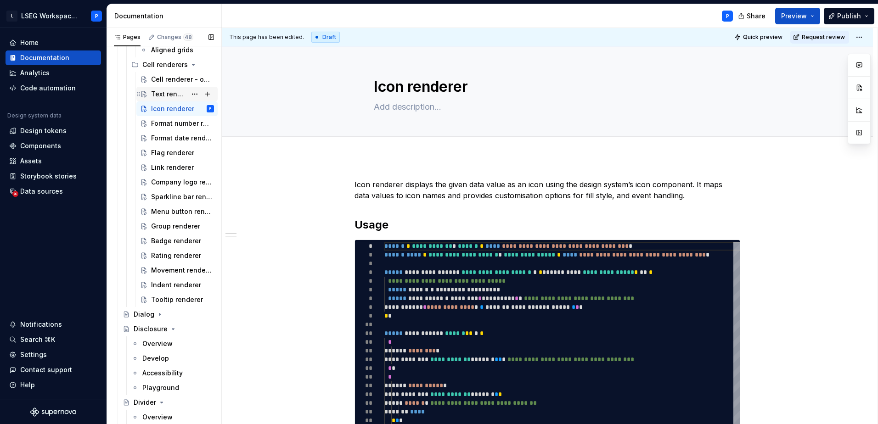
click at [161, 93] on div "Text renderer" at bounding box center [168, 94] width 35 height 9
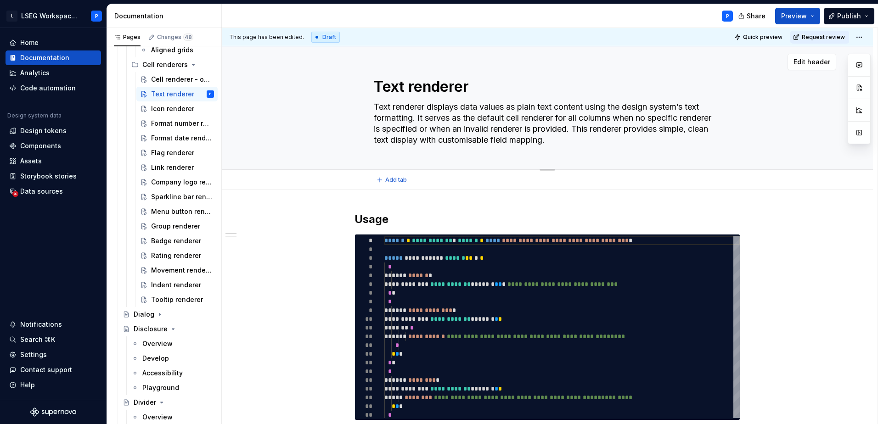
click at [609, 141] on textarea "Text renderer displays data values as plain text content using the design syste…" at bounding box center [545, 124] width 347 height 48
type textarea "*"
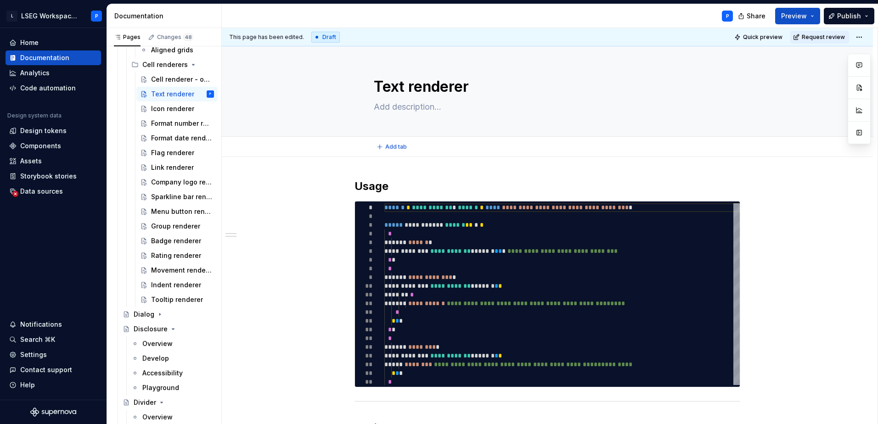
type textarea "*"
click at [358, 169] on div "**********" at bounding box center [547, 417] width 651 height 520
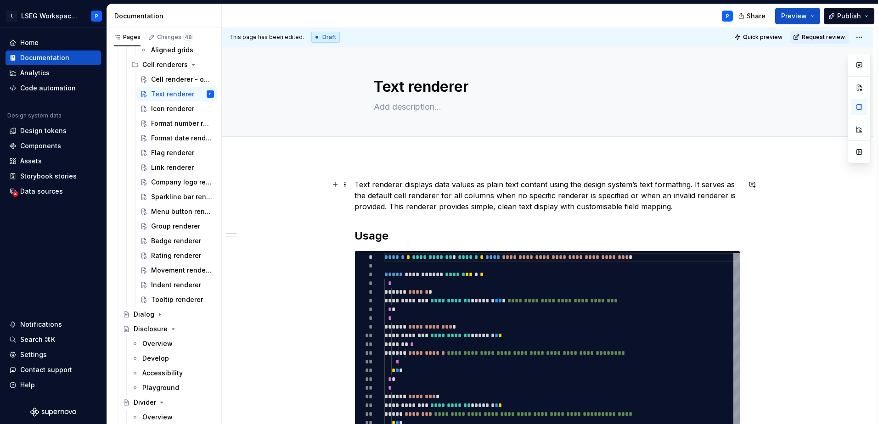
click at [164, 110] on div "Icon renderer" at bounding box center [168, 108] width 35 height 9
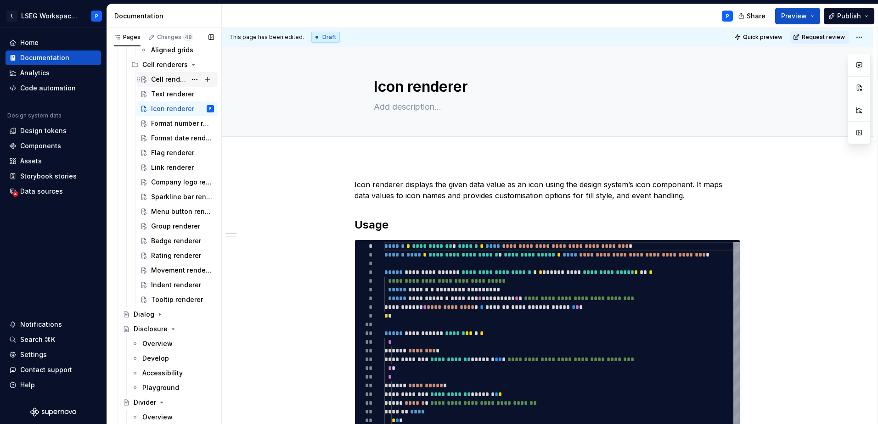
click at [157, 82] on div "Cell renderer - overview" at bounding box center [168, 79] width 35 height 9
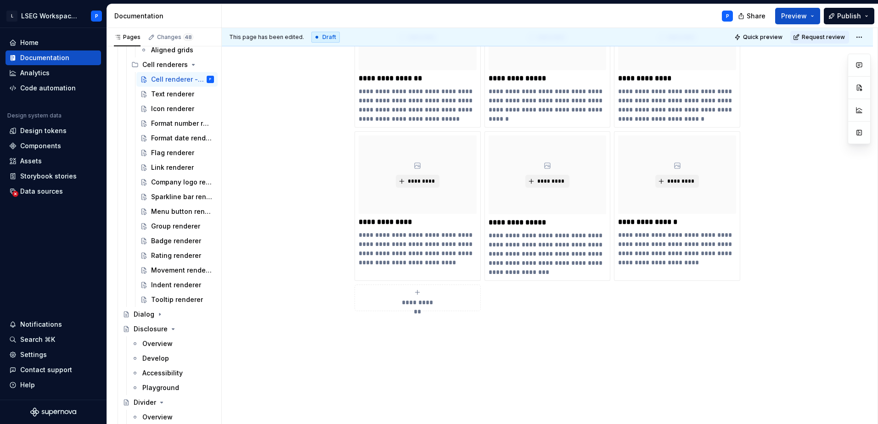
scroll to position [728, 0]
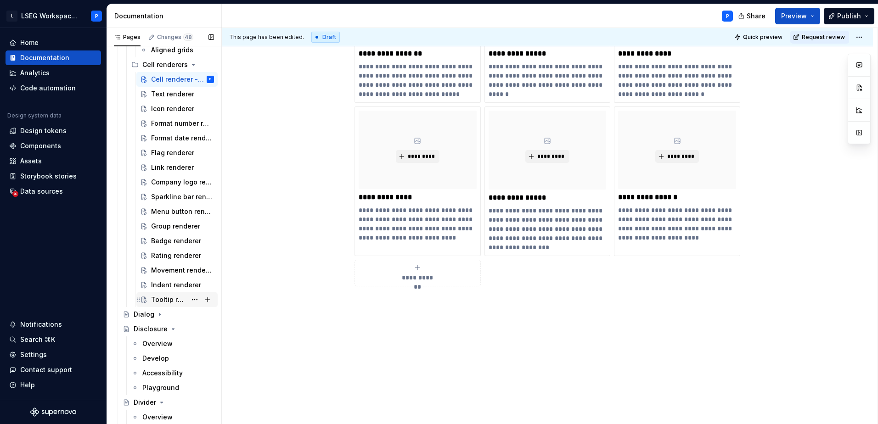
click at [158, 304] on div "Tooltip renderer" at bounding box center [168, 299] width 35 height 9
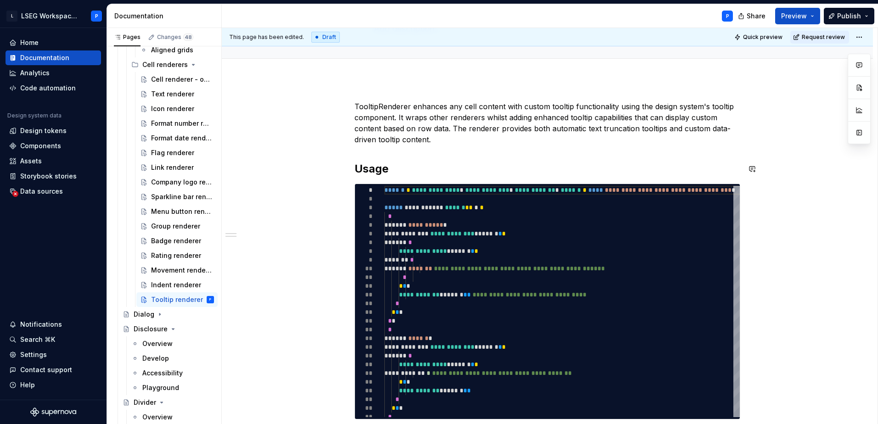
scroll to position [138, 0]
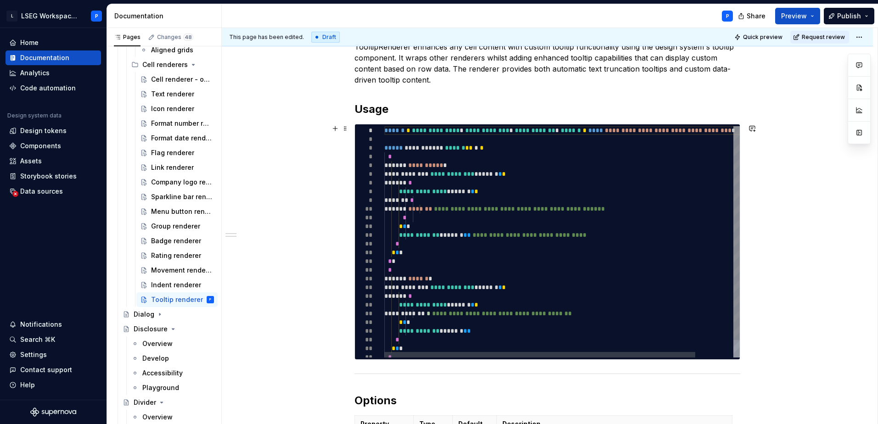
click at [425, 150] on div "**********" at bounding box center [583, 251] width 398 height 250
type textarea "*"
click at [386, 131] on div "**********" at bounding box center [583, 251] width 398 height 250
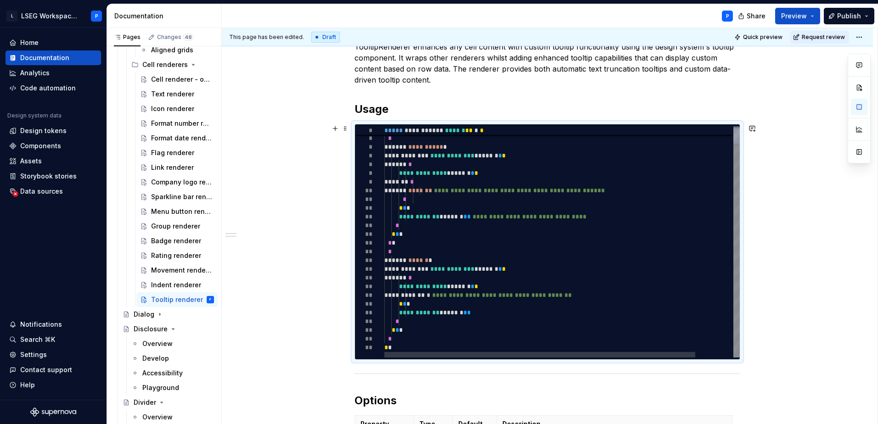
click at [405, 347] on div "**********" at bounding box center [583, 233] width 398 height 250
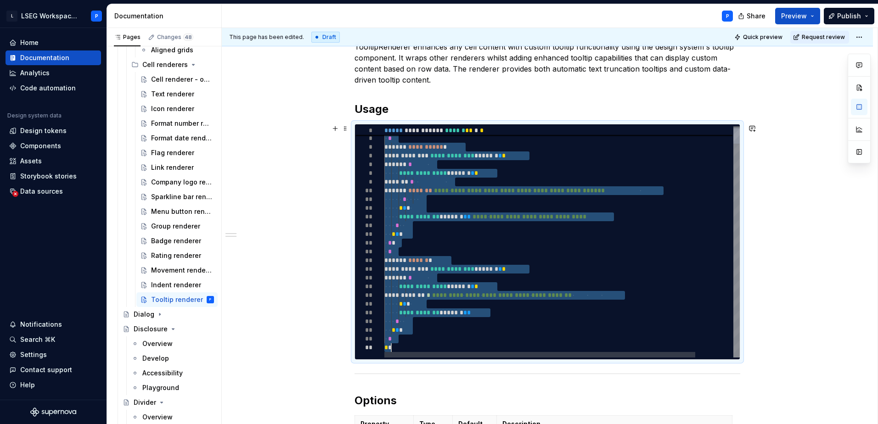
type textarea "**********"
type textarea "*"
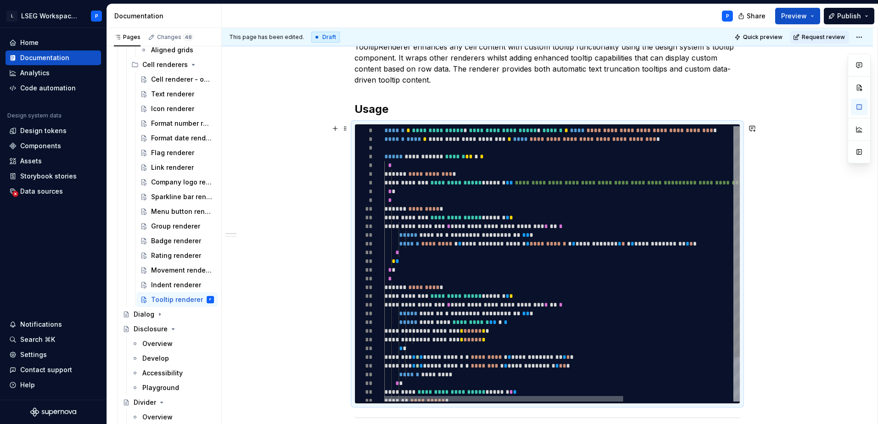
click at [384, 401] on div at bounding box center [503, 399] width 239 height 6
type textarea "**********"
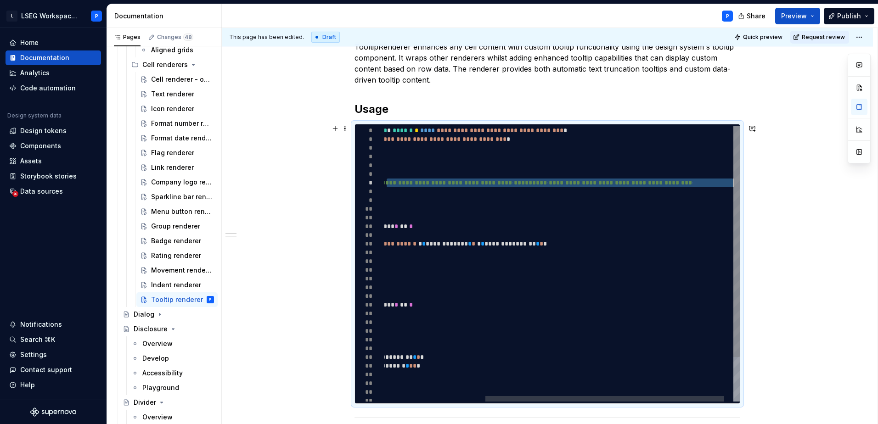
drag, startPoint x: 537, startPoint y: 182, endPoint x: 759, endPoint y: 182, distance: 222.6
click at [753, 182] on div "**********" at bounding box center [494, 290] width 519 height 328
type textarea "*"
type textarea "**********"
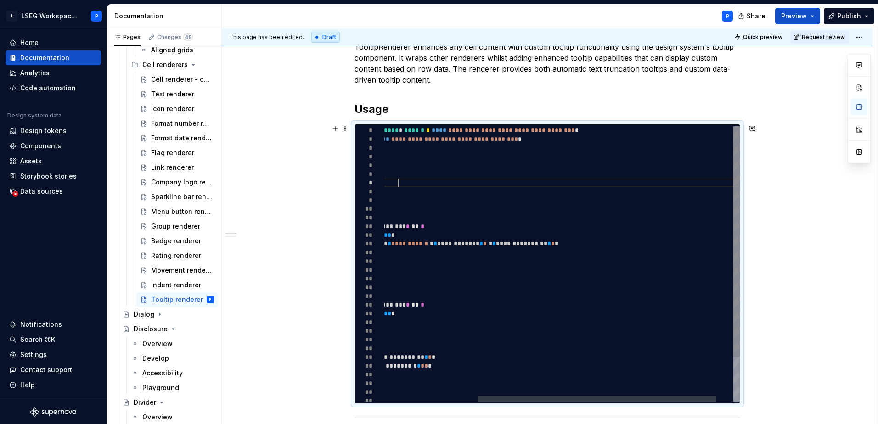
type textarea "*"
type textarea "**********"
click at [409, 174] on div "**********" at bounding box center [509, 290] width 519 height 328
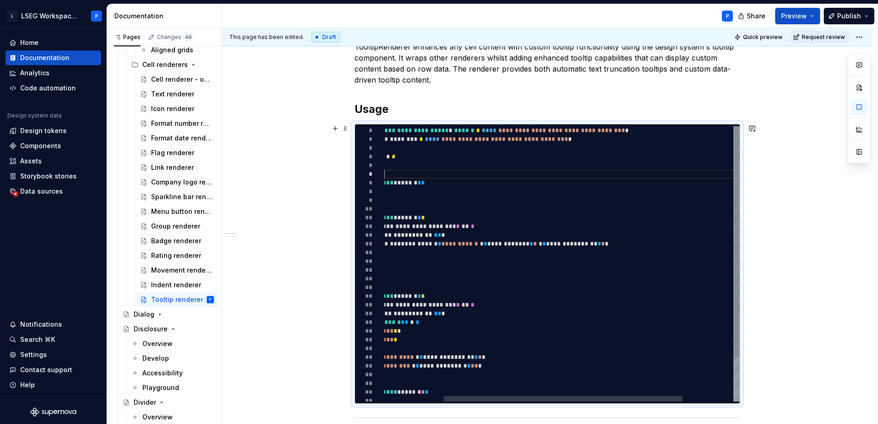
type textarea "*"
type textarea "**********"
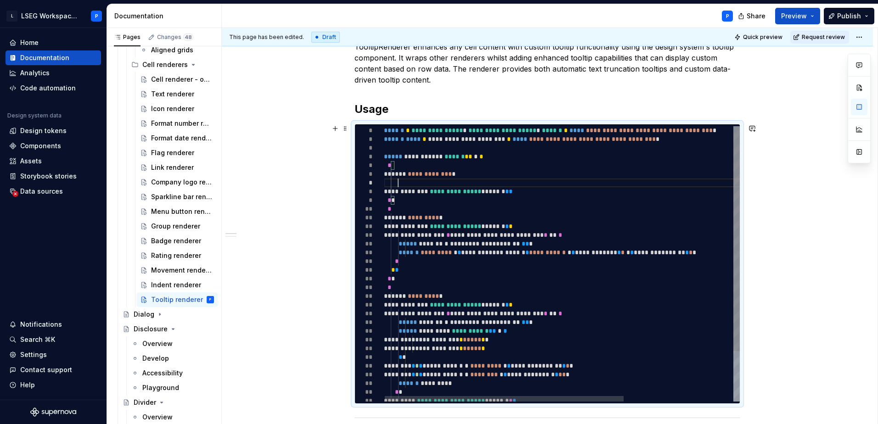
scroll to position [53, 13]
type textarea "*"
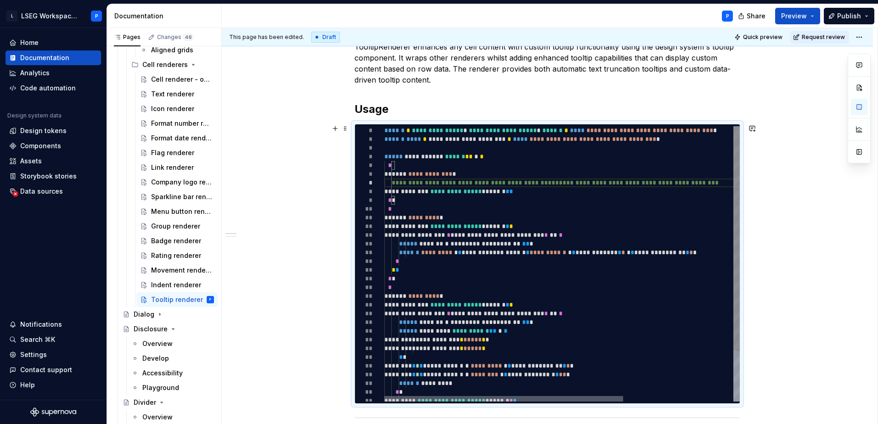
click at [384, 400] on div at bounding box center [503, 399] width 239 height 6
click at [553, 247] on div "**********" at bounding box center [643, 294] width 519 height 337
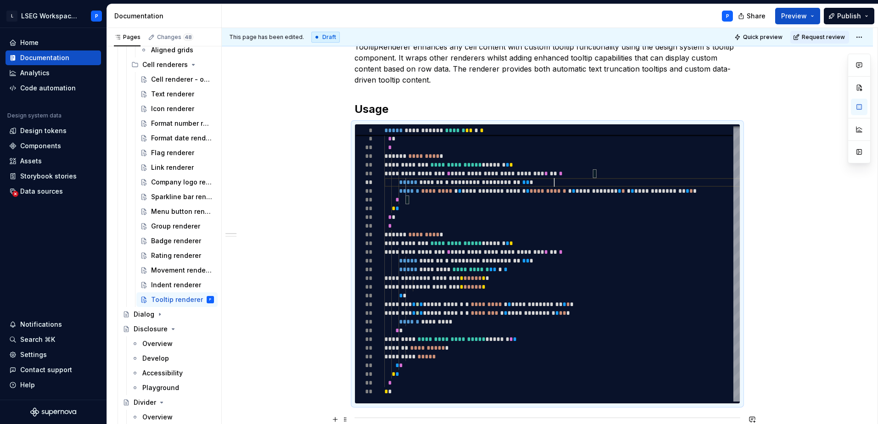
type textarea "**********"
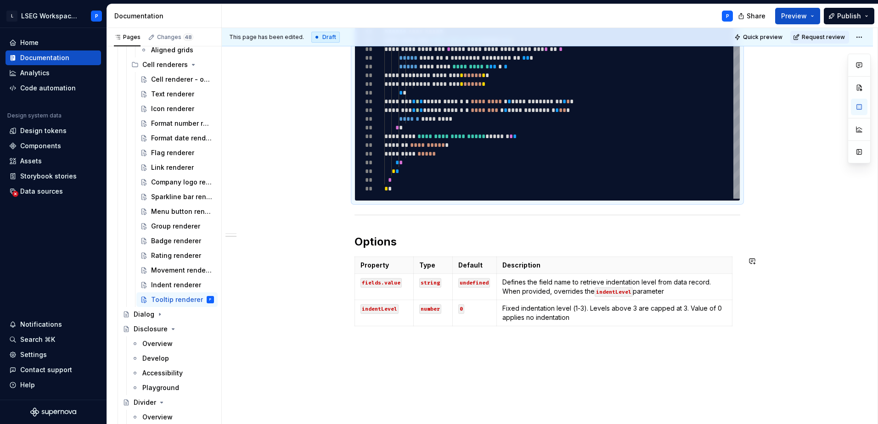
scroll to position [406, 0]
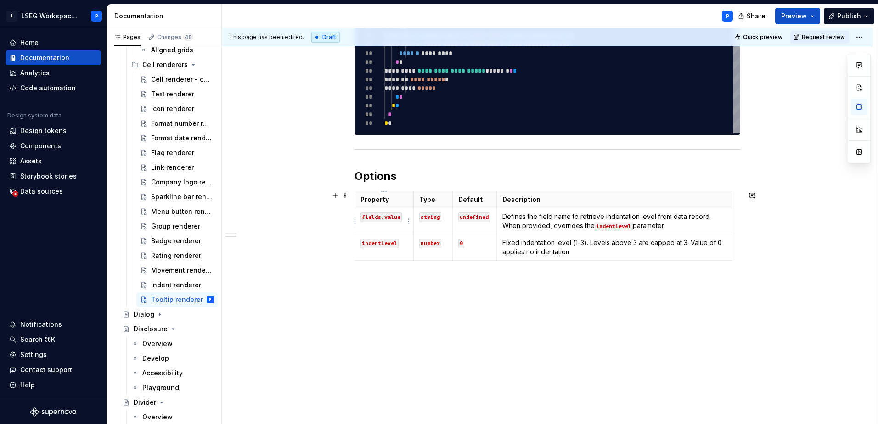
click at [375, 216] on code "fields.value" at bounding box center [380, 218] width 41 height 10
click at [397, 218] on code "fields.value" at bounding box center [380, 218] width 41 height 10
drag, startPoint x: 413, startPoint y: 200, endPoint x: 424, endPoint y: 204, distance: 11.2
click at [424, 204] on th "Type" at bounding box center [443, 199] width 39 height 17
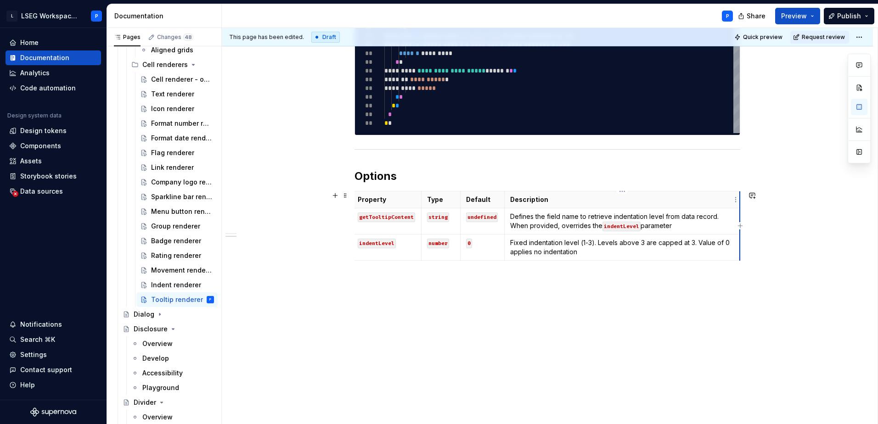
scroll to position [0, 0]
drag, startPoint x: 739, startPoint y: 202, endPoint x: 719, endPoint y: 203, distance: 20.2
click at [515, 218] on p "Defines the field name to retrieve indentation level from data record. When pro…" at bounding box center [615, 221] width 204 height 18
click at [699, 222] on p "Defines the field name to retrieve indentation level from data record. When pro…" at bounding box center [615, 221] width 204 height 18
click at [515, 242] on p "Fixed indentation level (1-3). Levels above 3 are capped at 3. Value of 0 appli…" at bounding box center [615, 247] width 204 height 18
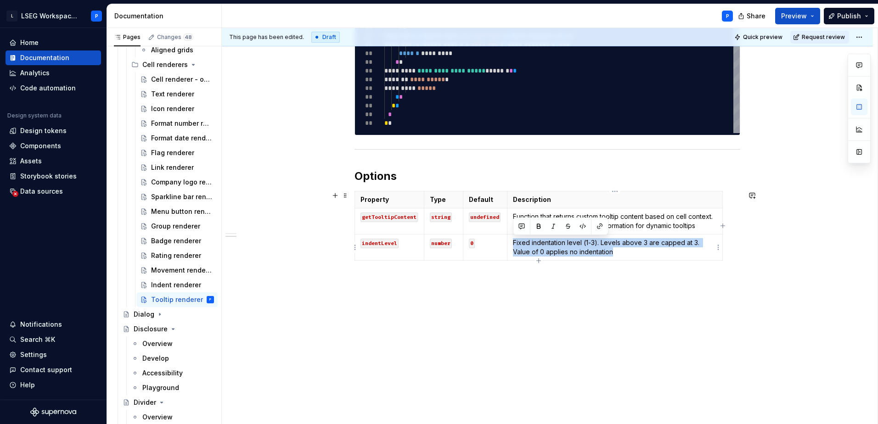
drag, startPoint x: 514, startPoint y: 241, endPoint x: 621, endPoint y: 254, distance: 108.2
click at [621, 254] on p "Fixed indentation level (1-3). Levels above 3 are capped at 3. Value of 0 appli…" at bounding box center [615, 247] width 204 height 18
copy p "Fixed indentation level (1-3). Levels above 3 are capped at 3. Value of 0 appli…"
click at [591, 249] on p "Fixed indentation level (1-3). Levels above 3 are capped at 3. Value of 0 appli…" at bounding box center [615, 247] width 204 height 18
drag, startPoint x: 623, startPoint y: 250, endPoint x: 513, endPoint y: 240, distance: 110.2
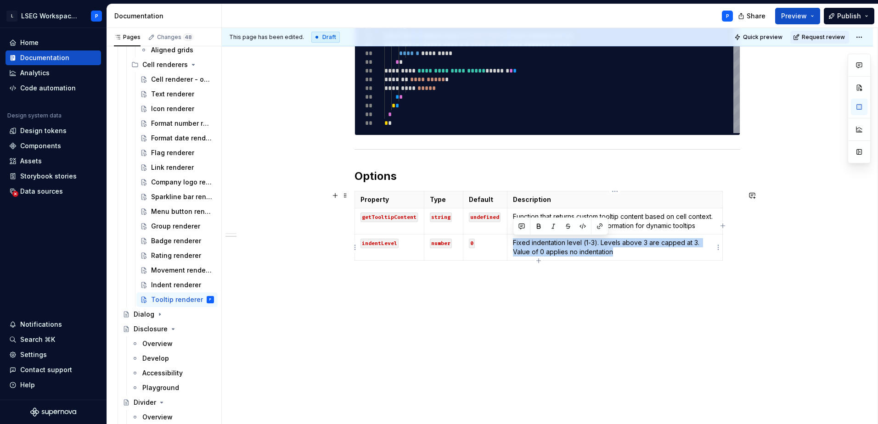
click at [513, 240] on p "Fixed indentation level (1-3). Levels above 3 are capped at 3. Value of 0 appli…" at bounding box center [615, 247] width 204 height 18
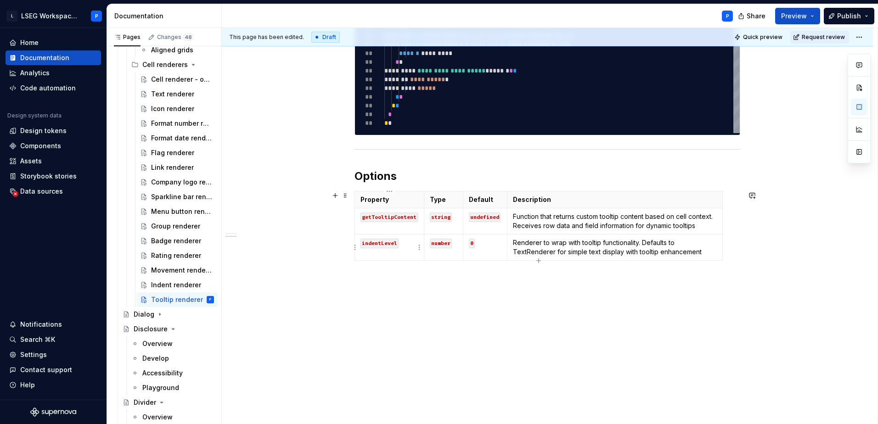
click at [391, 244] on code "indentLevel" at bounding box center [379, 244] width 38 height 10
click at [441, 244] on code "number" at bounding box center [441, 244] width 22 height 10
click at [473, 242] on code "0" at bounding box center [472, 244] width 6 height 10
click at [371, 246] on code "indentLevel" at bounding box center [379, 244] width 38 height 10
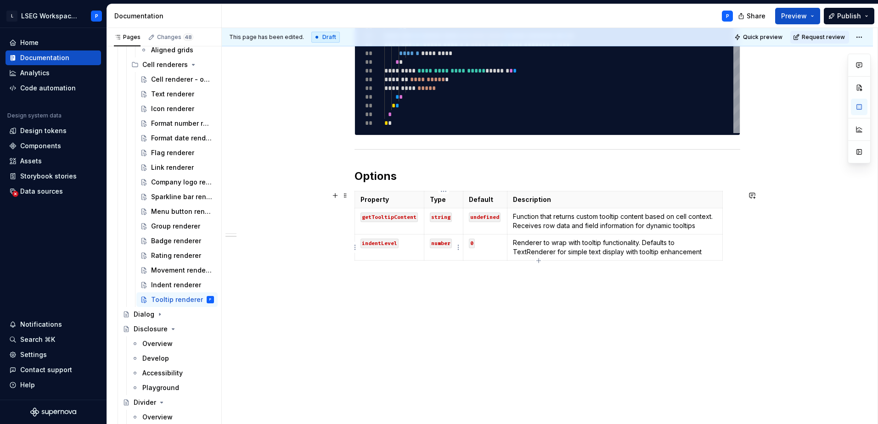
click at [437, 243] on code "number" at bounding box center [441, 244] width 22 height 10
click at [472, 243] on code "0" at bounding box center [472, 244] width 6 height 10
type textarea "*"
click at [380, 244] on code "indentLevel" at bounding box center [379, 244] width 38 height 10
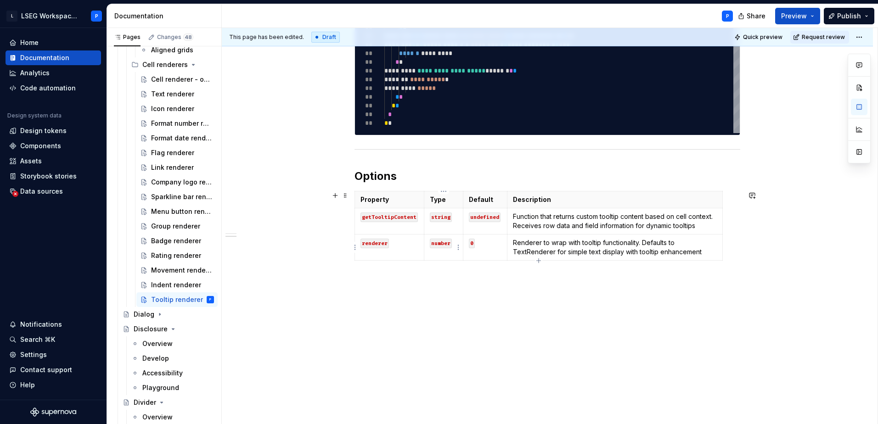
click at [440, 239] on code "number" at bounding box center [441, 244] width 22 height 10
click at [438, 244] on code "number" at bounding box center [441, 244] width 22 height 10
click at [470, 242] on code "0" at bounding box center [472, 244] width 6 height 10
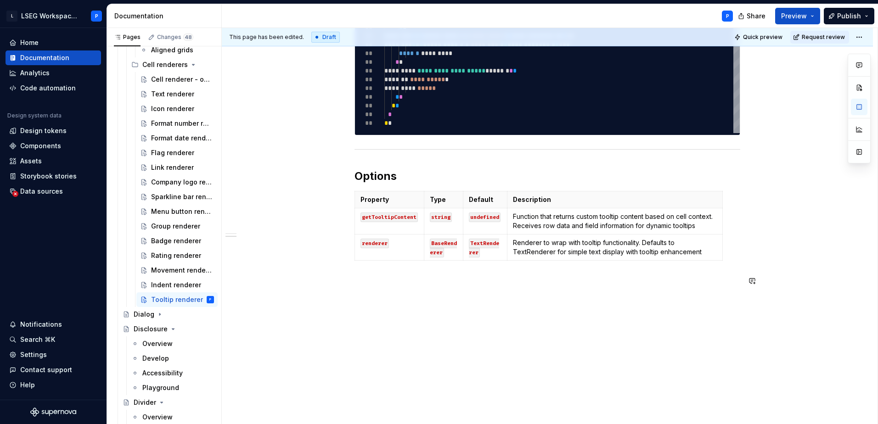
scroll to position [269, 0]
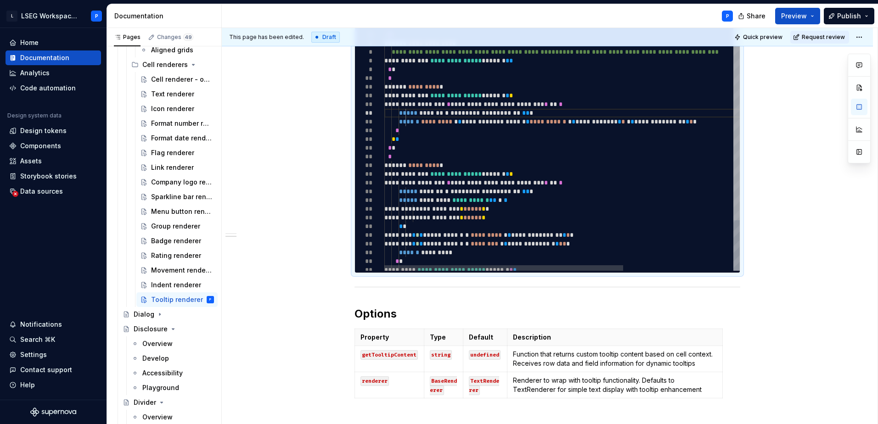
click at [735, 99] on div at bounding box center [736, 107] width 6 height 225
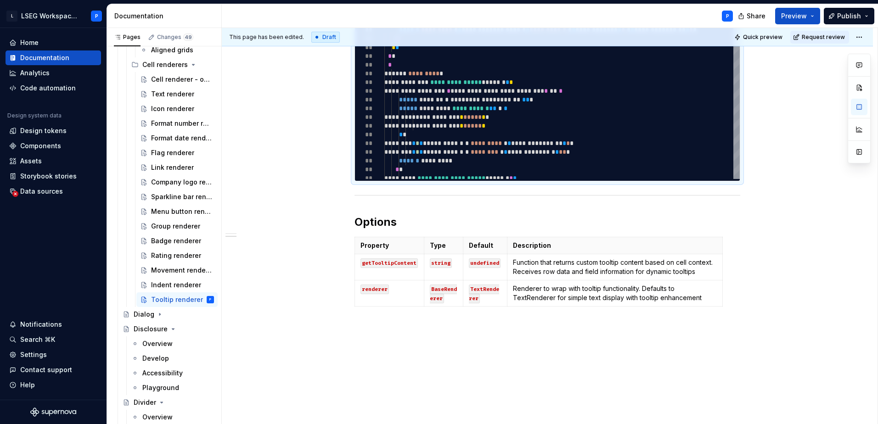
scroll to position [406, 0]
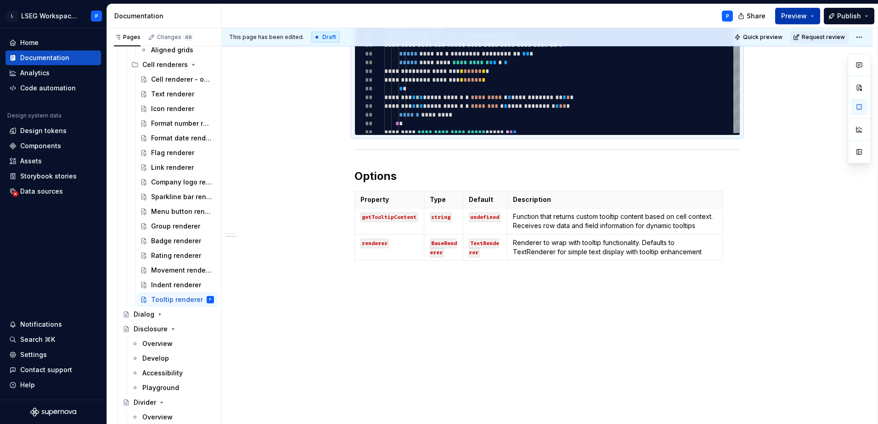
click at [809, 13] on button "Preview" at bounding box center [797, 16] width 45 height 17
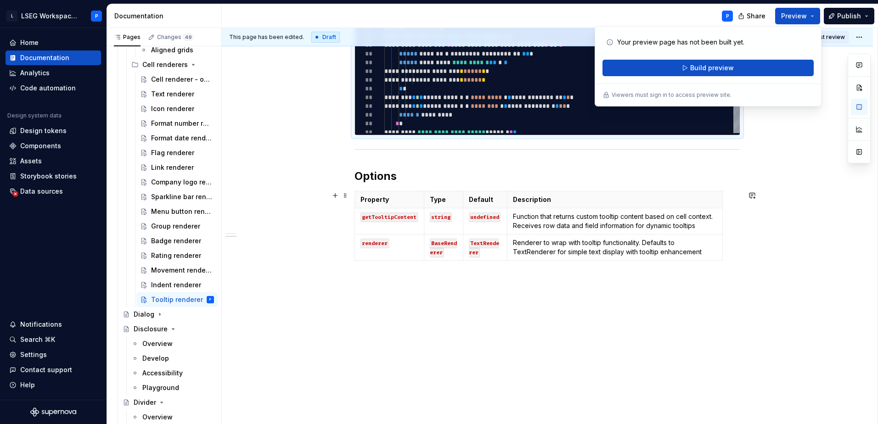
click at [787, 239] on div "**********" at bounding box center [547, 88] width 651 height 674
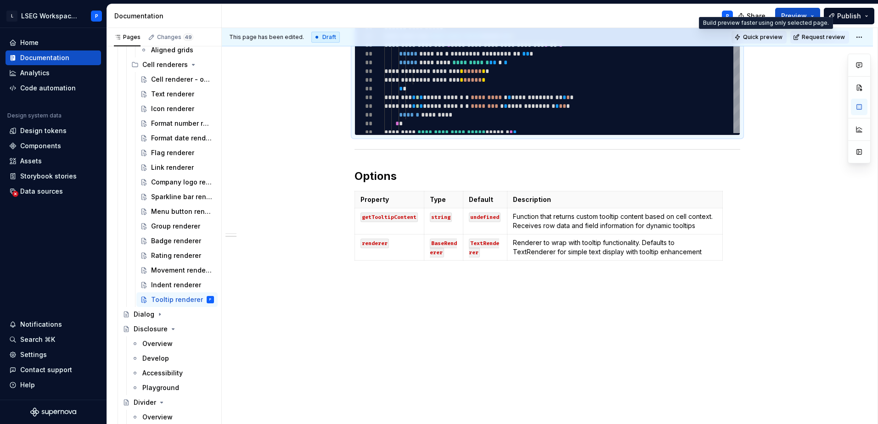
click at [767, 39] on span "Quick preview" at bounding box center [762, 37] width 39 height 7
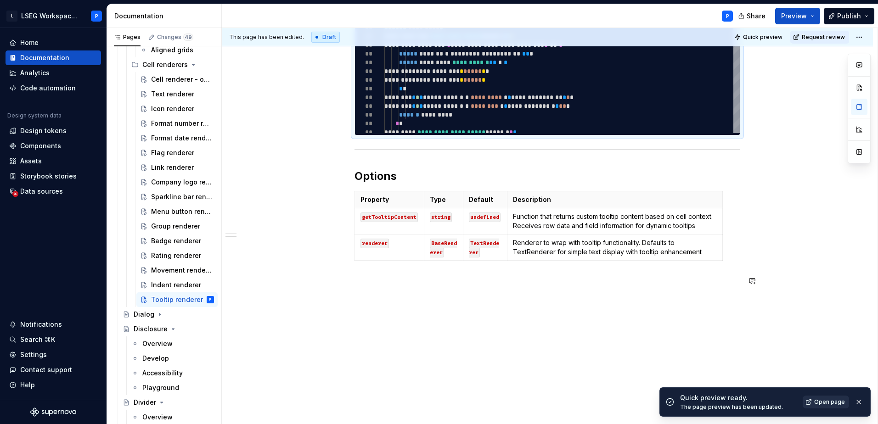
click at [818, 405] on span "Open page" at bounding box center [829, 401] width 31 height 7
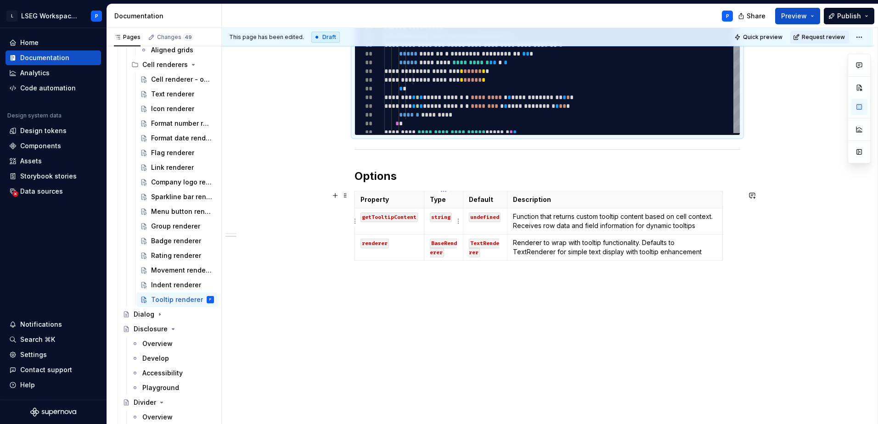
click at [435, 212] on p "string" at bounding box center [444, 216] width 28 height 9
click at [439, 216] on code "string" at bounding box center [441, 218] width 22 height 10
drag, startPoint x: 462, startPoint y: 200, endPoint x: 483, endPoint y: 209, distance: 23.0
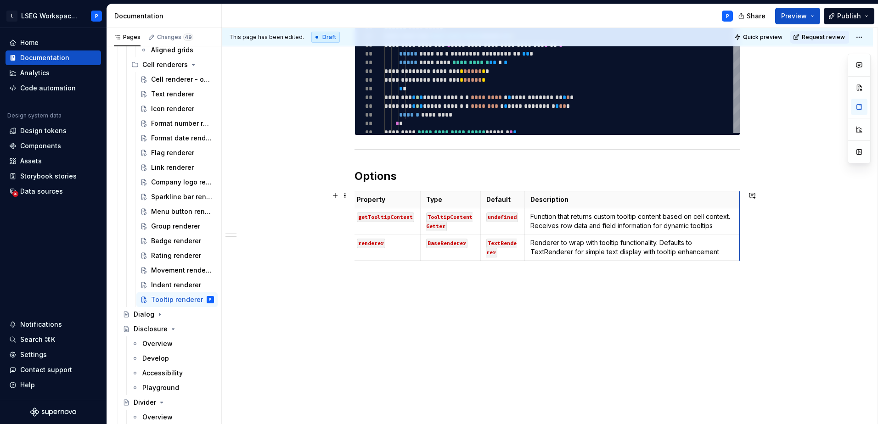
scroll to position [0, 0]
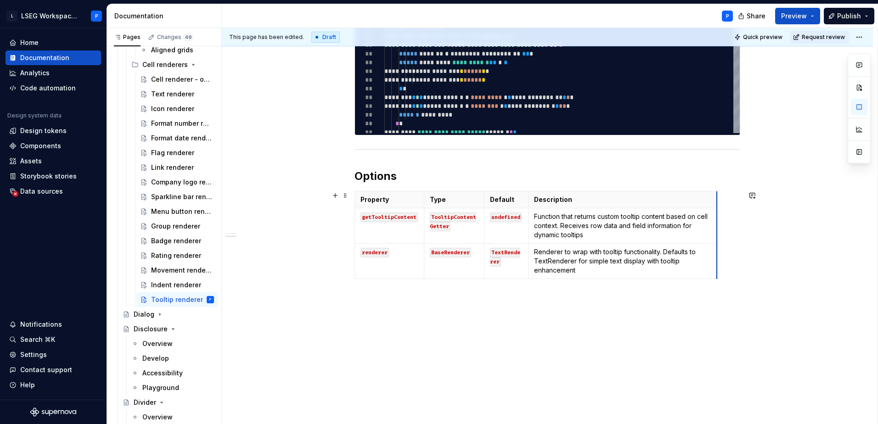
drag, startPoint x: 738, startPoint y: 198, endPoint x: 711, endPoint y: 201, distance: 26.7
click at [762, 35] on span "Quick preview" at bounding box center [762, 37] width 39 height 7
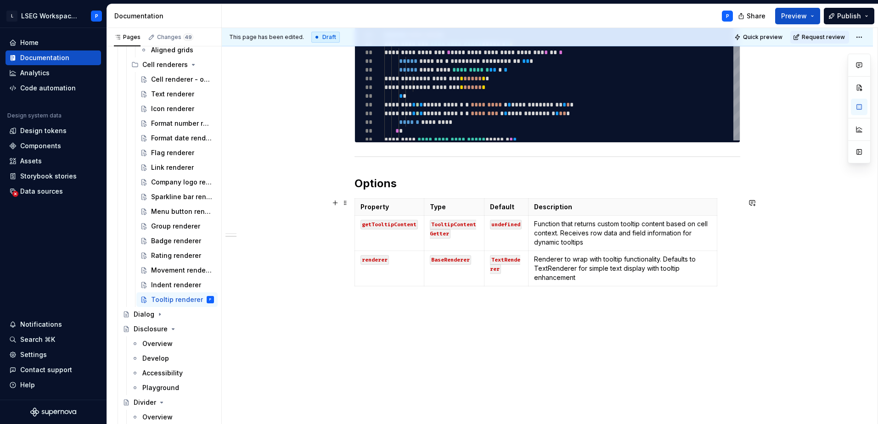
scroll to position [379, 0]
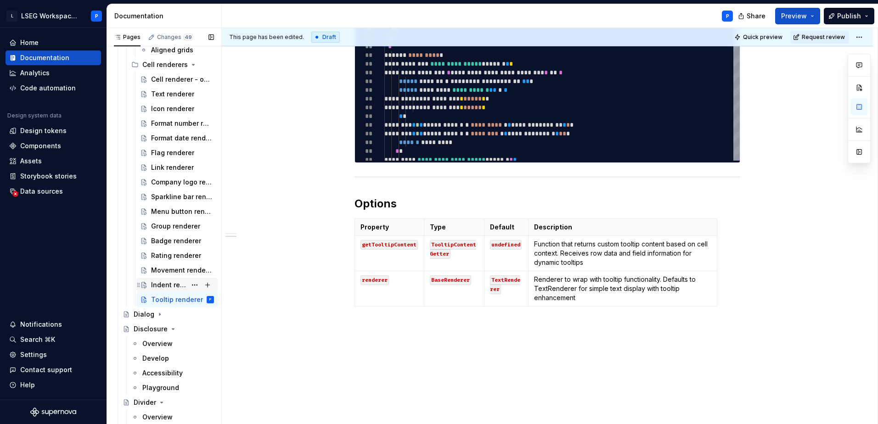
click at [168, 284] on div "Indent renderer" at bounding box center [168, 284] width 35 height 9
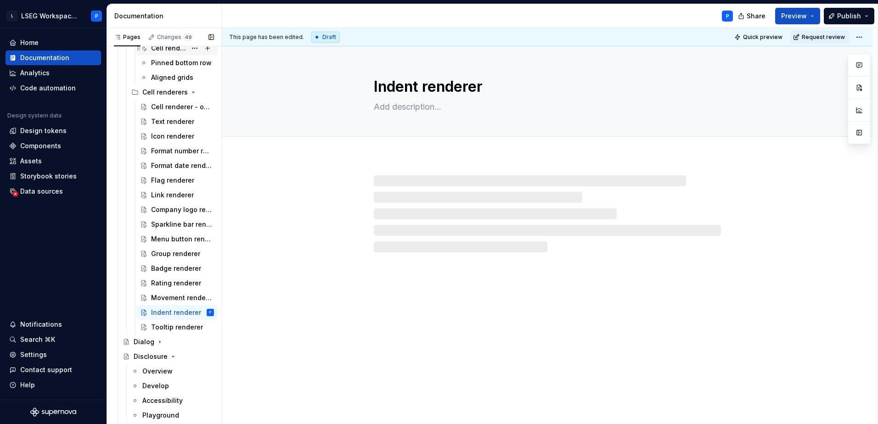
scroll to position [1606, 0]
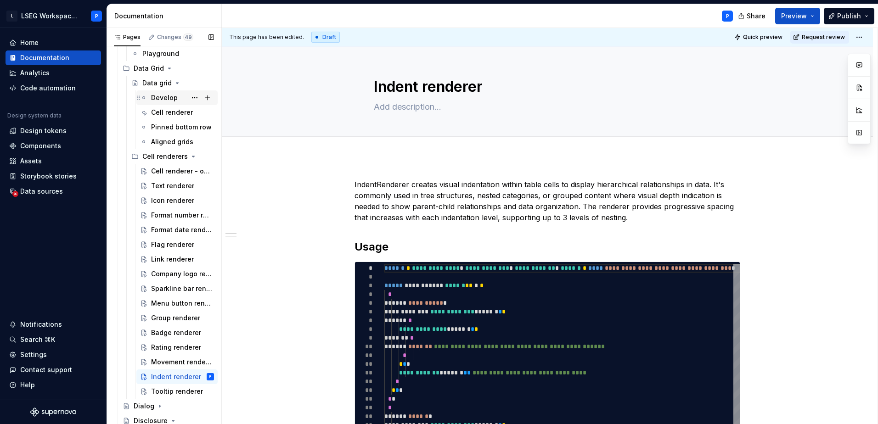
click at [164, 97] on div "Develop" at bounding box center [164, 97] width 27 height 9
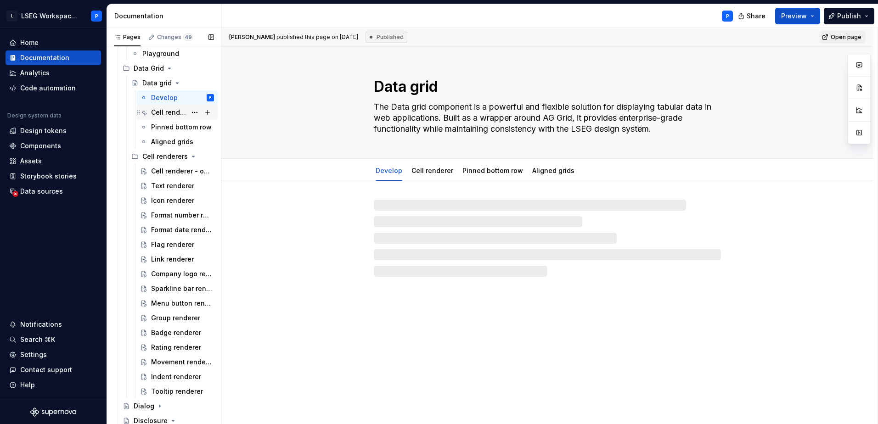
click at [164, 110] on div "Cell renderer" at bounding box center [168, 112] width 35 height 9
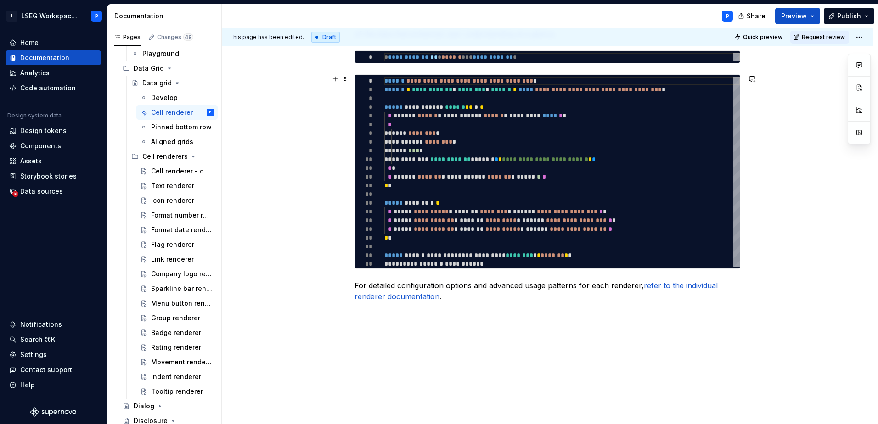
scroll to position [367, 0]
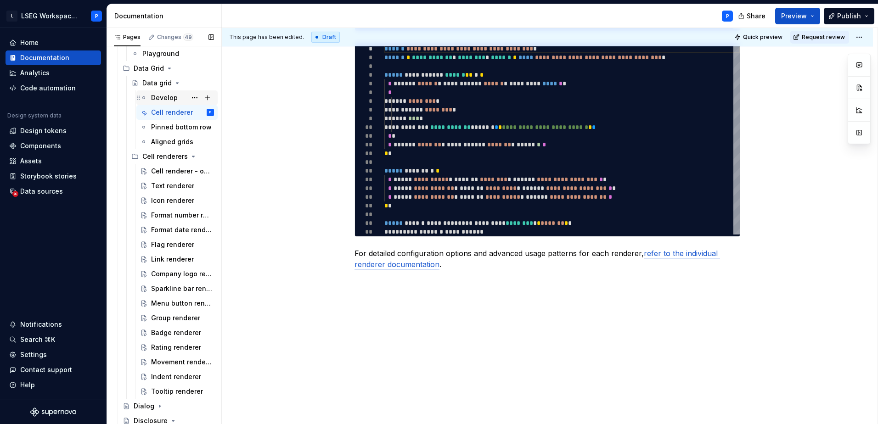
click at [161, 100] on div "Develop" at bounding box center [164, 97] width 27 height 9
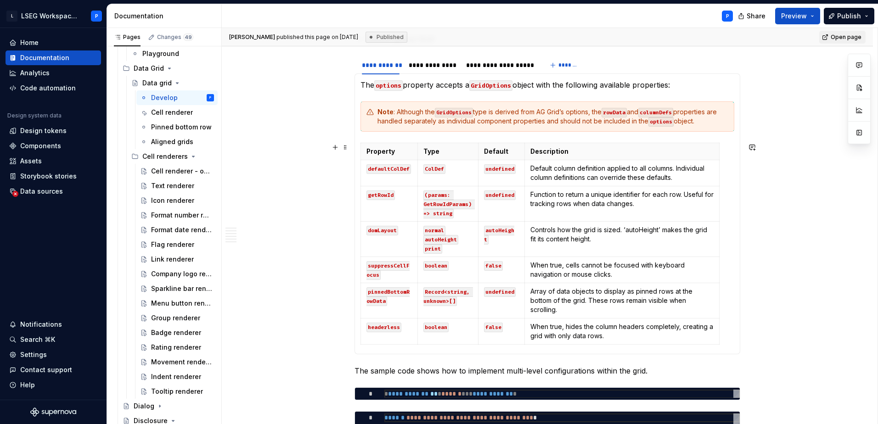
scroll to position [780, 0]
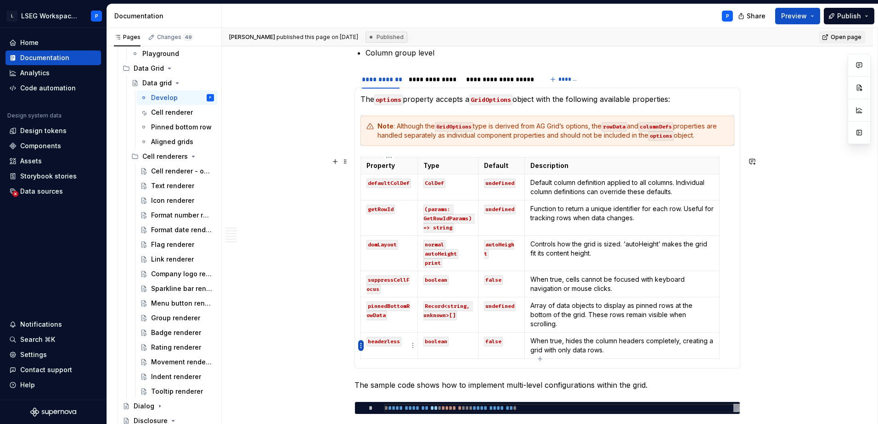
click at [361, 346] on html "L LSEG Workspace Design System P Home Documentation Analytics Code automation D…" at bounding box center [439, 212] width 878 height 424
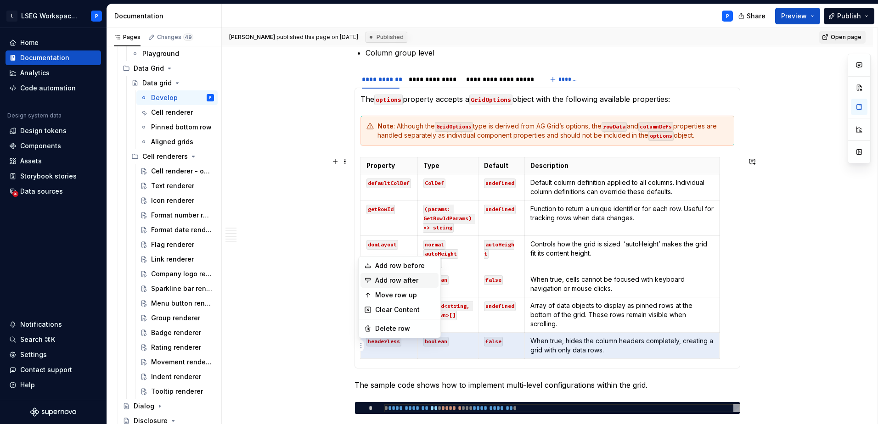
click at [391, 283] on div "Add row after" at bounding box center [405, 280] width 60 height 9
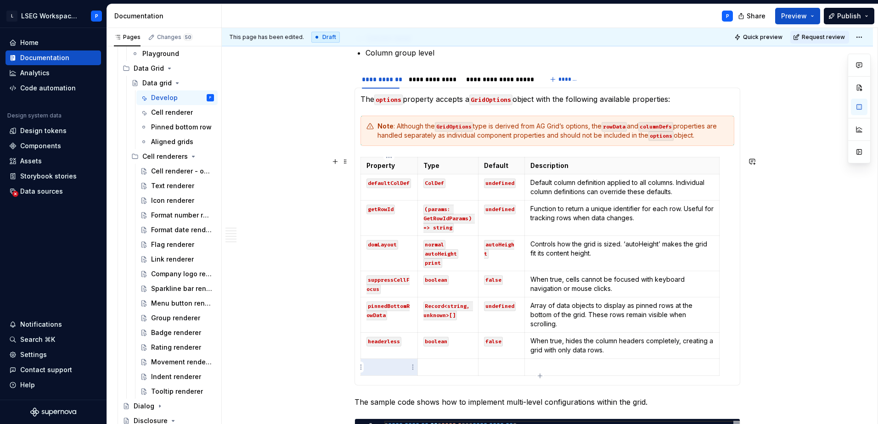
type textarea "*"
click at [382, 363] on p at bounding box center [388, 367] width 45 height 9
click at [435, 368] on p at bounding box center [447, 367] width 49 height 9
click at [430, 340] on code "boolean" at bounding box center [435, 342] width 25 height 10
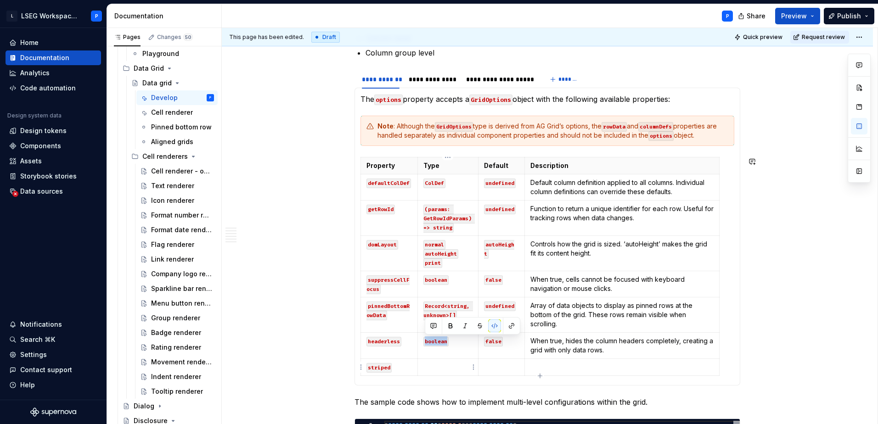
copy code "boolean"
click at [430, 365] on p at bounding box center [447, 367] width 49 height 9
click at [490, 343] on code "false" at bounding box center [493, 342] width 19 height 10
copy code "false"
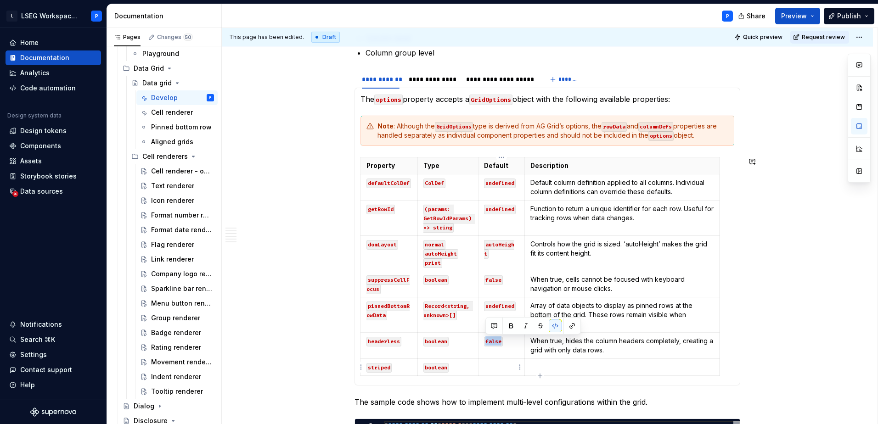
click at [488, 364] on p at bounding box center [501, 367] width 35 height 9
type textarea "*"
click at [556, 366] on p at bounding box center [621, 367] width 183 height 9
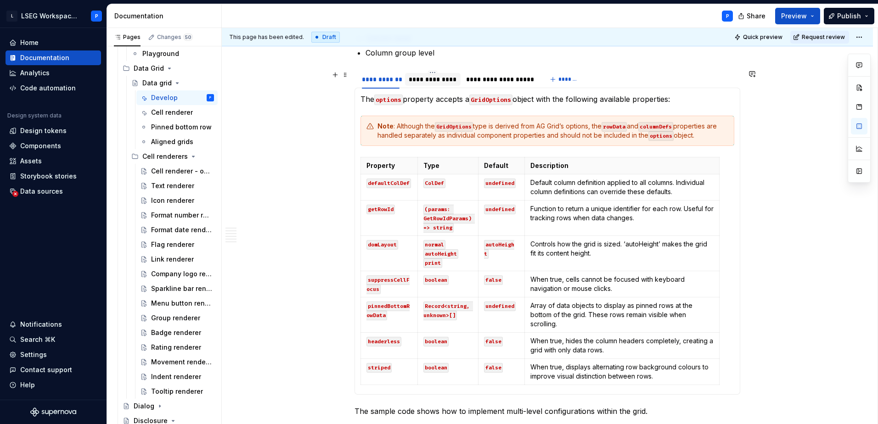
click at [431, 78] on div "**********" at bounding box center [432, 79] width 48 height 9
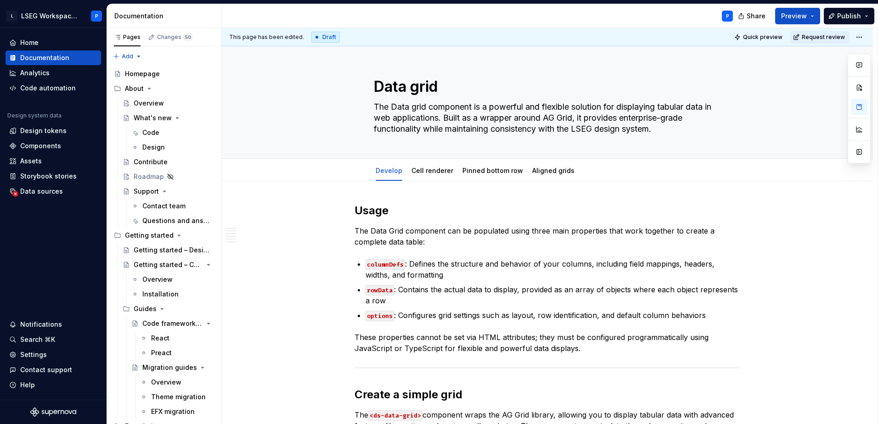
scroll to position [780, 0]
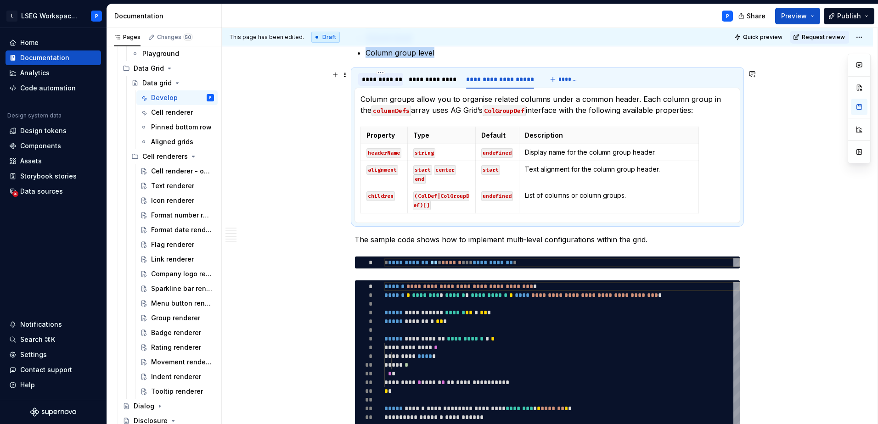
click at [368, 80] on div "**********" at bounding box center [381, 79] width 38 height 9
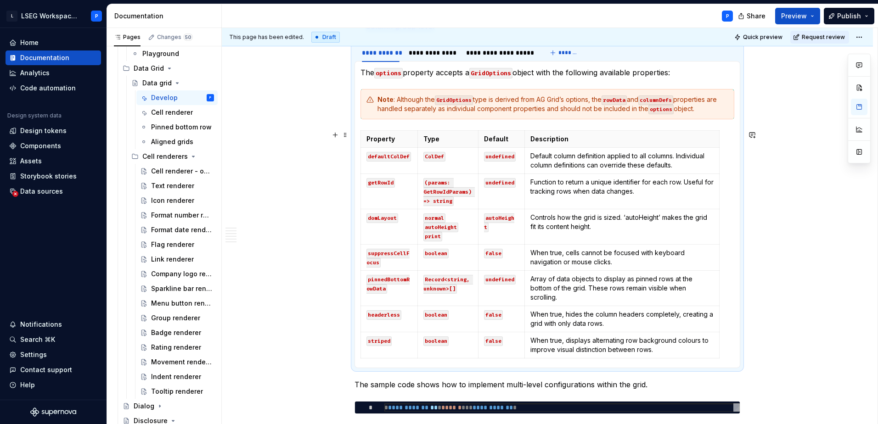
scroll to position [734, 0]
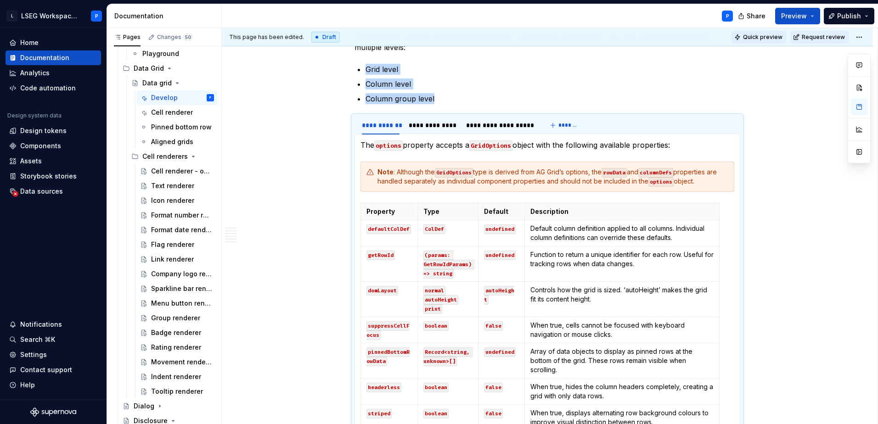
click at [764, 40] on span "Quick preview" at bounding box center [762, 37] width 39 height 7
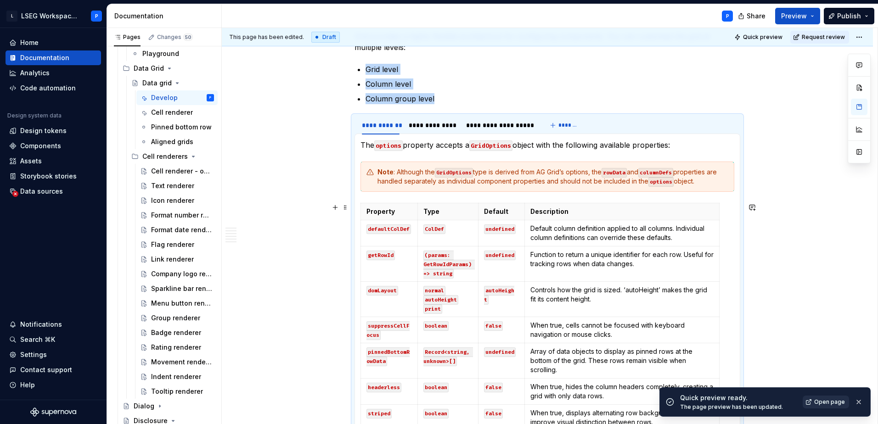
click at [836, 400] on span "Open page" at bounding box center [829, 401] width 31 height 7
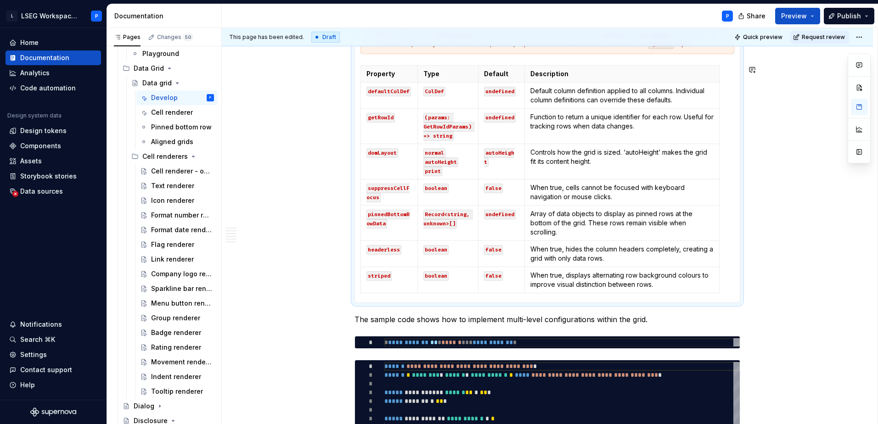
type textarea "*"
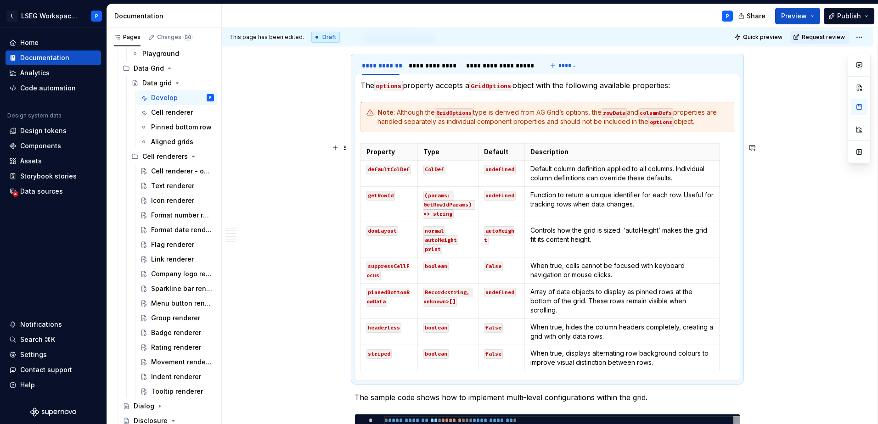
scroll to position [780, 0]
